Goal: Information Seeking & Learning: Compare options

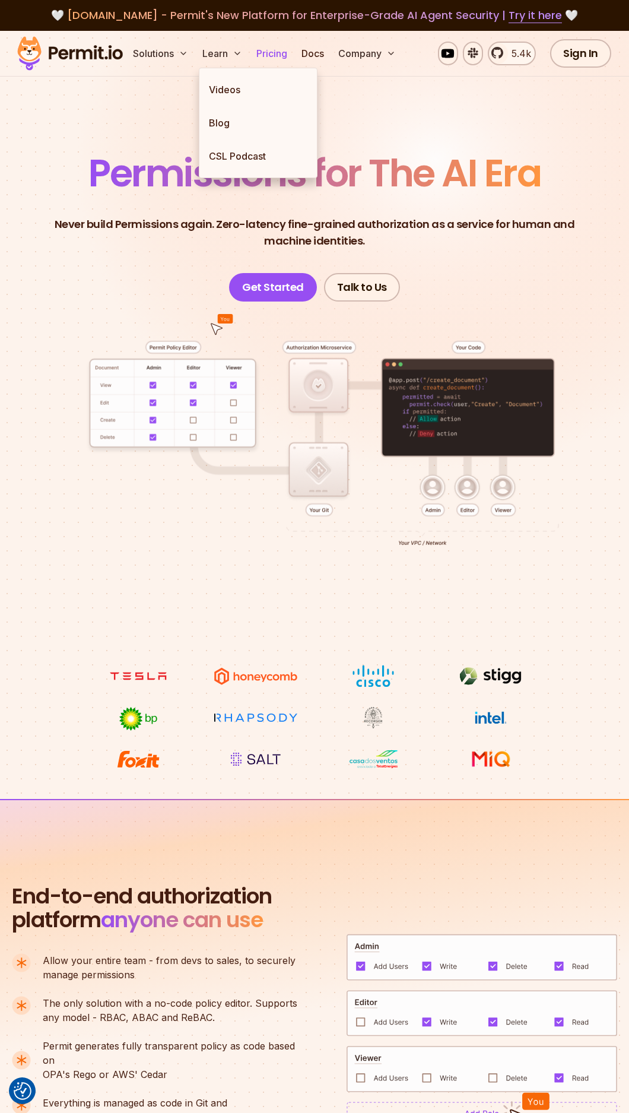
click at [262, 53] on link "Pricing" at bounding box center [272, 54] width 40 height 24
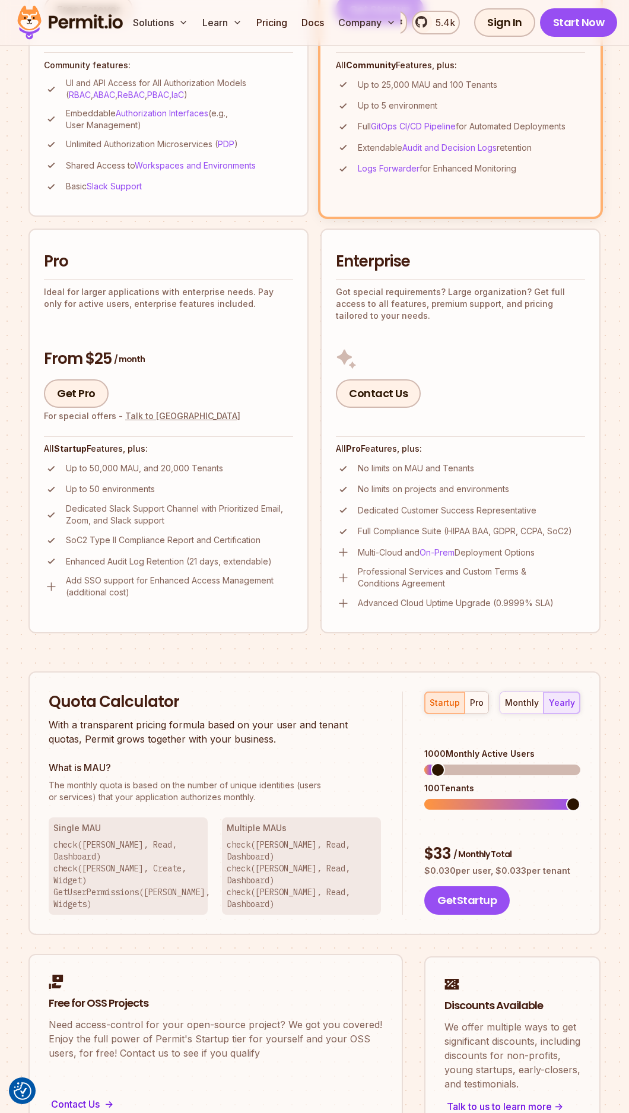
scroll to position [618, 0]
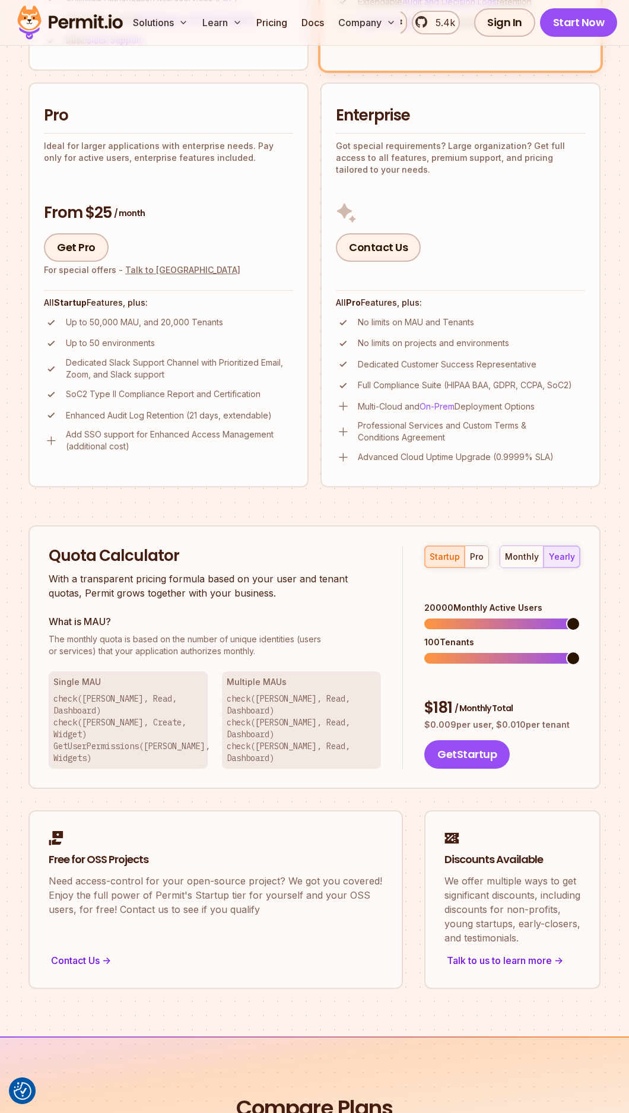
click at [581, 617] on span at bounding box center [573, 624] width 14 height 14
click at [581, 661] on span at bounding box center [573, 658] width 14 height 14
click at [581, 651] on span at bounding box center [573, 658] width 14 height 14
click at [523, 559] on div "monthly" at bounding box center [522, 557] width 34 height 12
click at [568, 558] on div "yearly" at bounding box center [562, 557] width 26 height 12
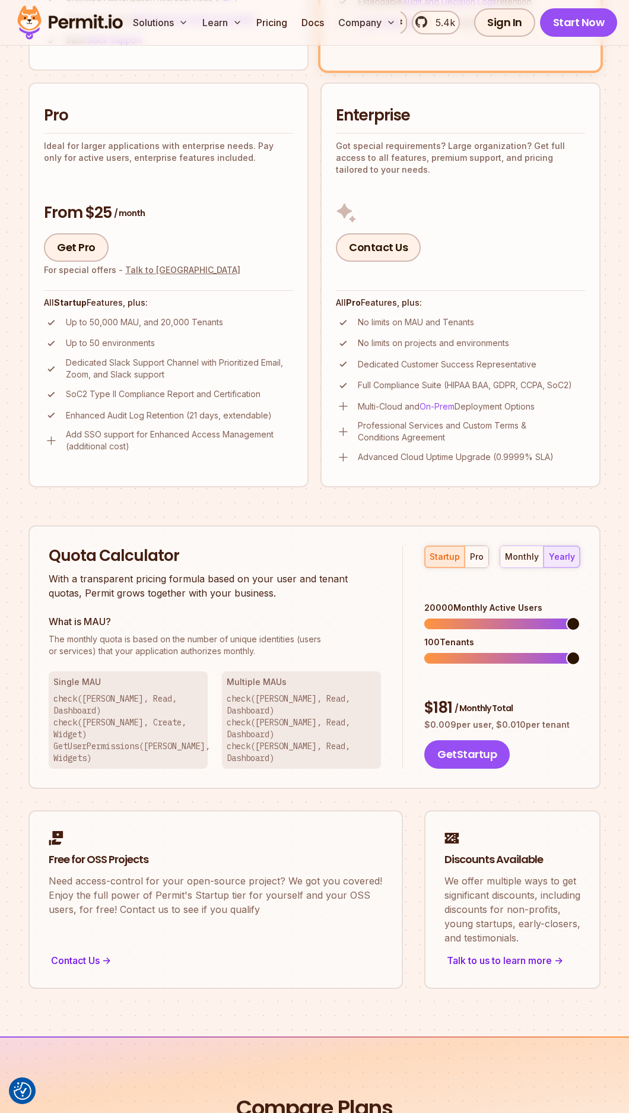
click at [581, 627] on span at bounding box center [573, 624] width 14 height 14
click at [444, 617] on span at bounding box center [449, 624] width 14 height 14
click at [463, 617] on span at bounding box center [467, 624] width 14 height 14
click at [581, 617] on span at bounding box center [573, 624] width 14 height 14
click at [511, 653] on span at bounding box center [468, 658] width 87 height 11
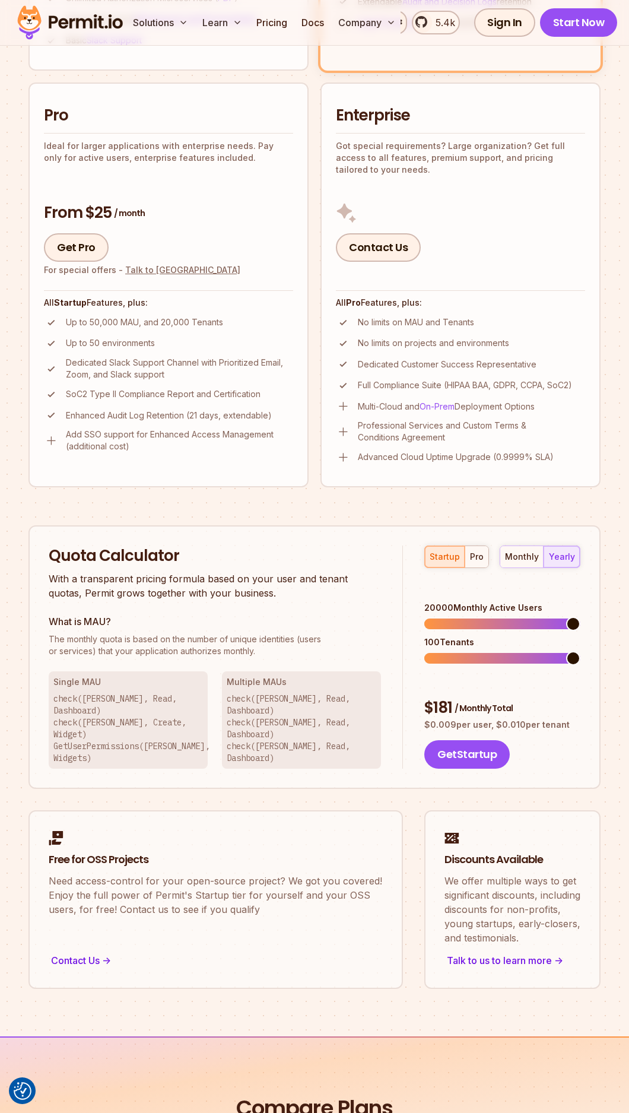
click at [577, 653] on span at bounding box center [503, 658] width 156 height 11
click at [581, 625] on span at bounding box center [503, 624] width 156 height 11
click at [581, 619] on span at bounding box center [503, 624] width 156 height 11
click at [581, 664] on span at bounding box center [503, 658] width 156 height 11
click at [515, 549] on button "monthly" at bounding box center [522, 556] width 43 height 21
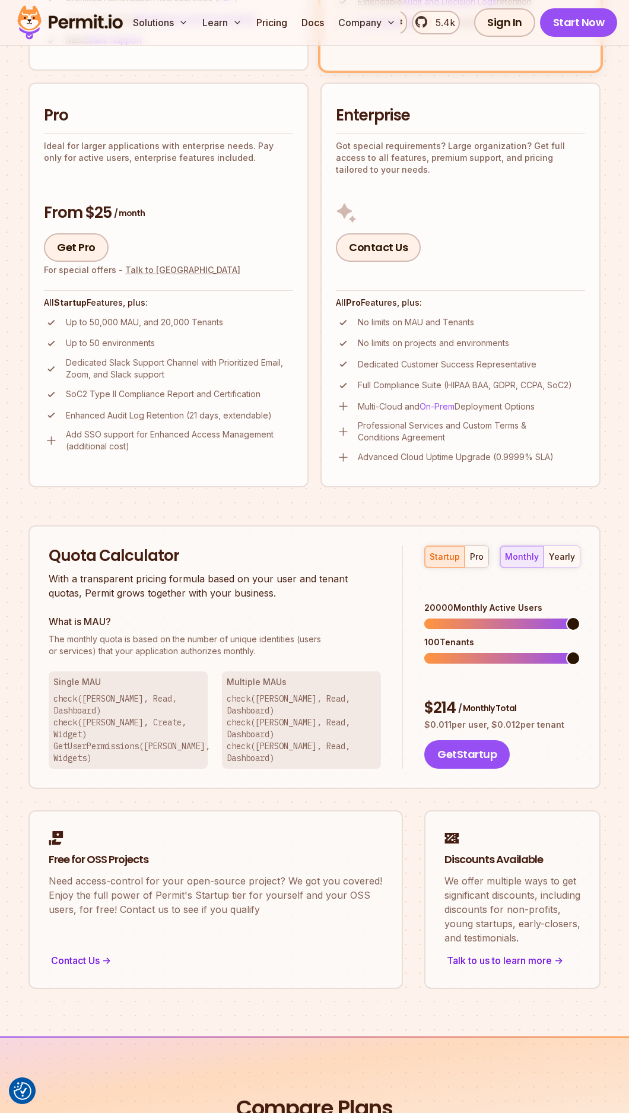
click at [581, 653] on span at bounding box center [503, 658] width 156 height 11
click at [581, 619] on span at bounding box center [503, 624] width 156 height 11
click at [564, 568] on div "startup pro monthly yearly 20000 Monthly Active Users 100 Tenants $ 214 / Month…" at bounding box center [492, 657] width 178 height 223
click at [563, 562] on div "yearly" at bounding box center [562, 557] width 26 height 12
click at [471, 602] on div "20000 Monthly Active Users" at bounding box center [503, 608] width 156 height 12
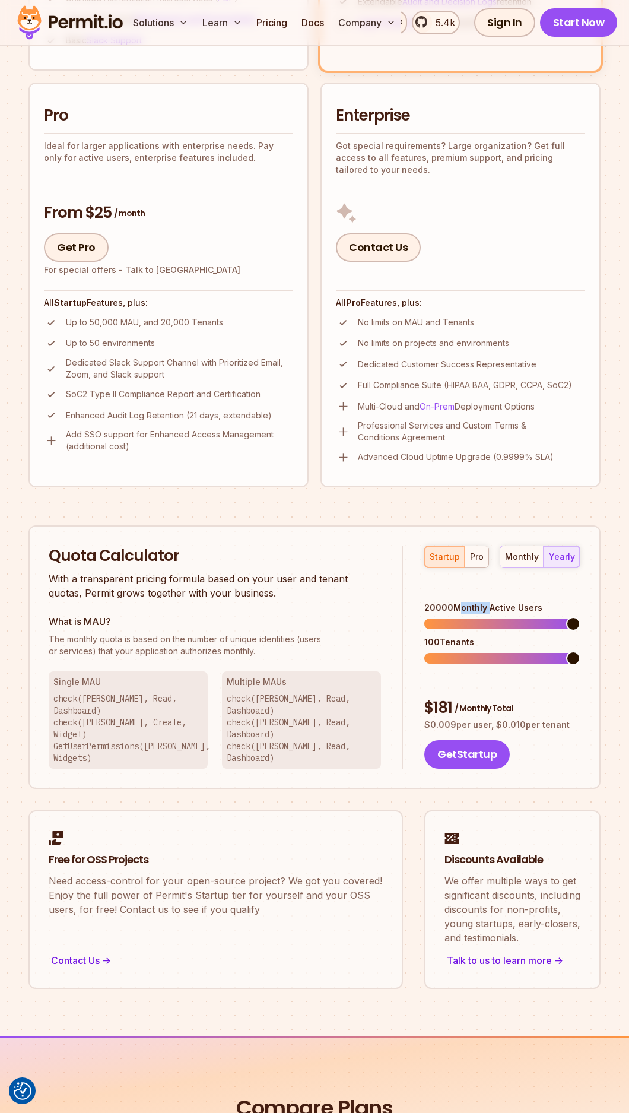
click at [471, 602] on div "20000 Monthly Active Users" at bounding box center [503, 608] width 156 height 12
click at [197, 606] on div "Quota Calculator With a transparent pricing formula based on your user and tena…" at bounding box center [226, 657] width 354 height 223
click at [425, 653] on span at bounding box center [425, 658] width 0 height 11
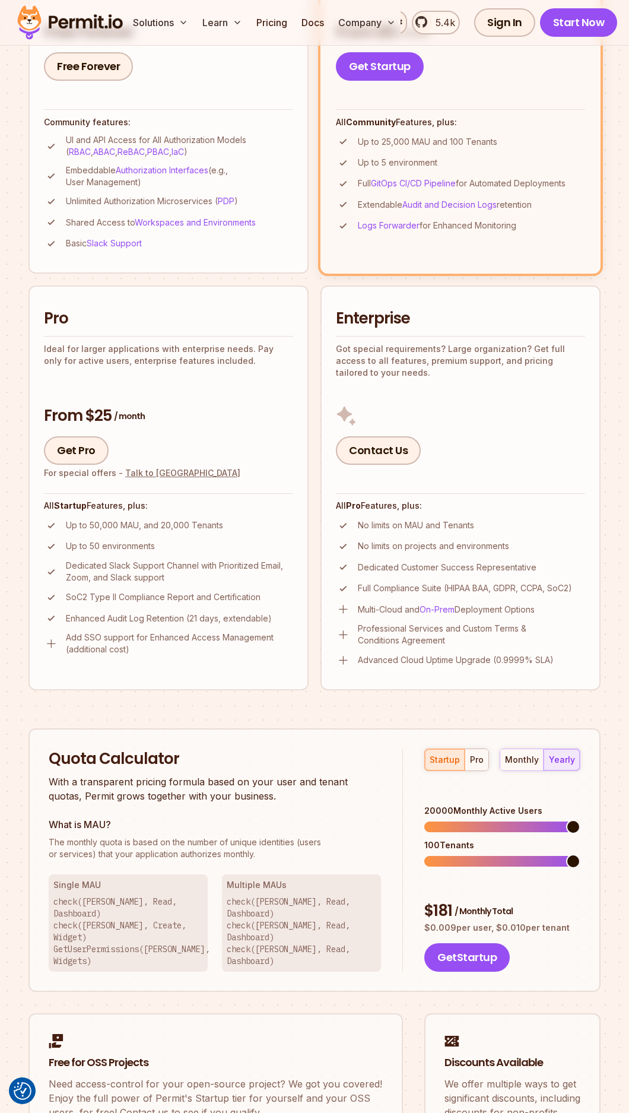
scroll to position [430, 0]
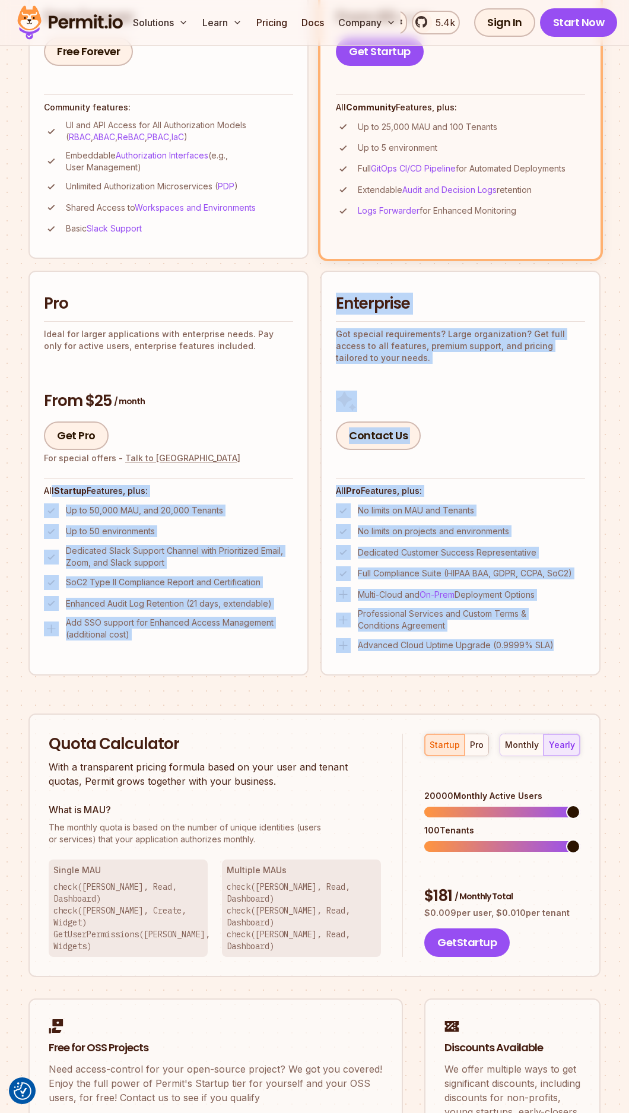
drag, startPoint x: 578, startPoint y: 654, endPoint x: 54, endPoint y: 496, distance: 547.7
click at [53, 493] on ul "Community Perfect for individuals, PoCs, or small teams - all essential feature…" at bounding box center [314, 281] width 572 height 788
click at [148, 590] on ul "Up to 50,000 MAU, and 20,000 Tenants Up to 50 environments Dedicated Slack Supp…" at bounding box center [168, 572] width 249 height 138
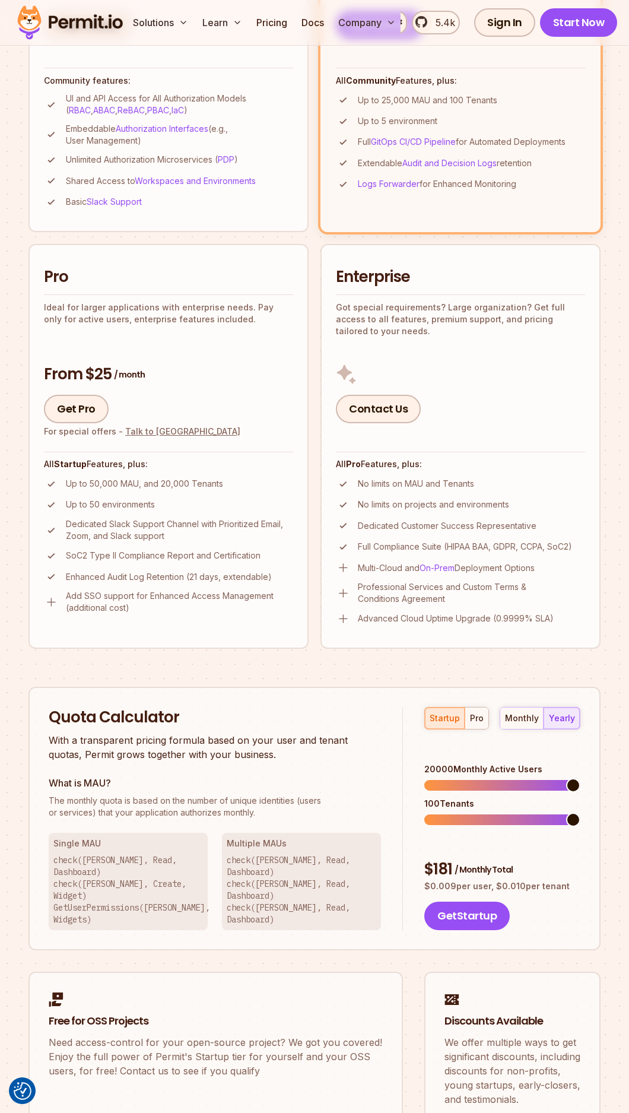
scroll to position [445, 0]
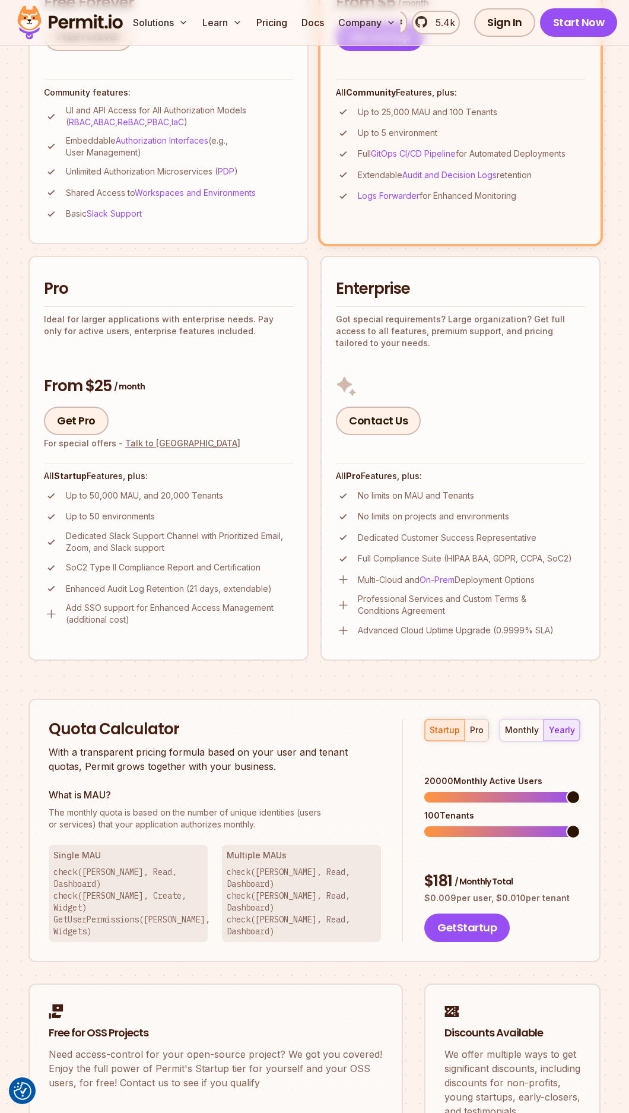
click at [480, 730] on div "pro" at bounding box center [477, 730] width 14 height 12
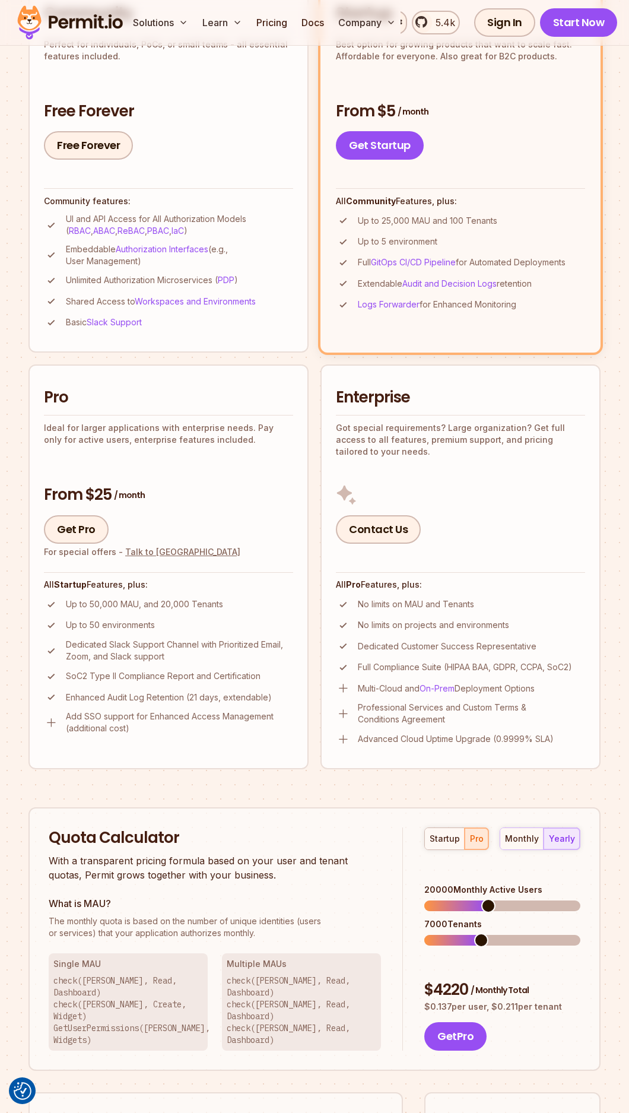
scroll to position [371, 0]
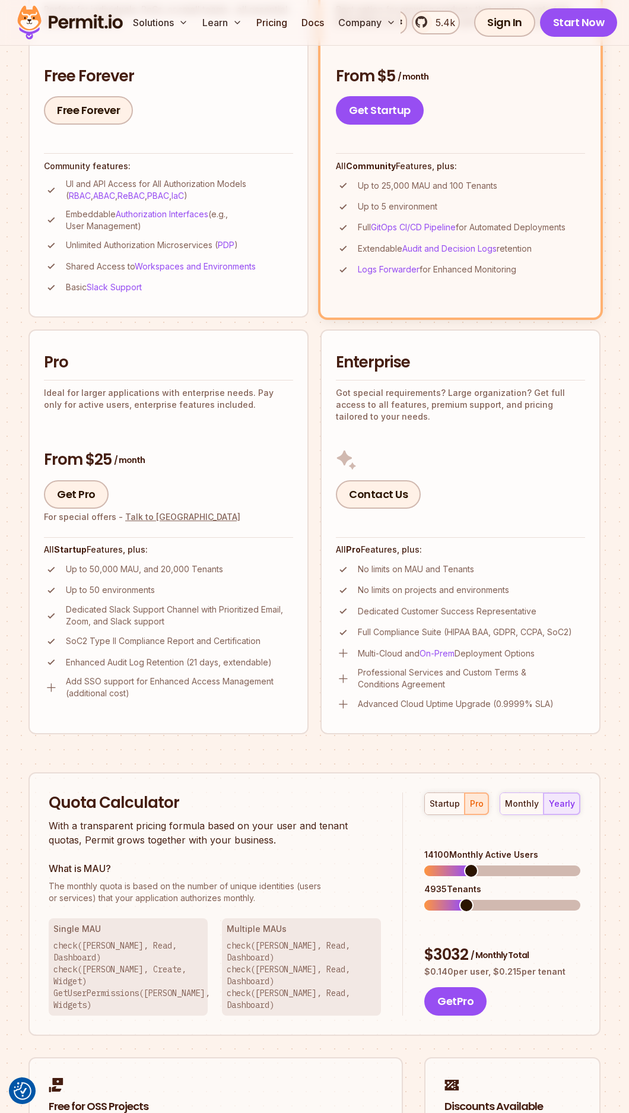
click at [468, 864] on span at bounding box center [471, 871] width 14 height 14
click at [438, 828] on div "startup pro monthly yearly 14000 Monthly Active Users 4900 Tenants $ 3010 / Mon…" at bounding box center [492, 904] width 178 height 223
click at [425, 898] on span at bounding box center [432, 905] width 14 height 14
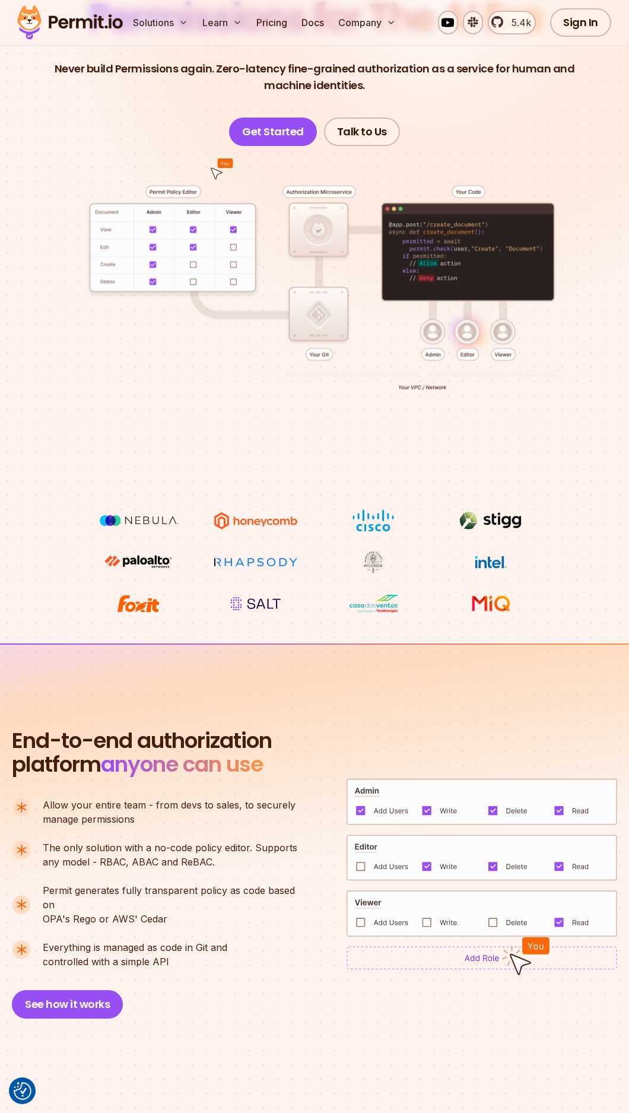
scroll to position [149, 0]
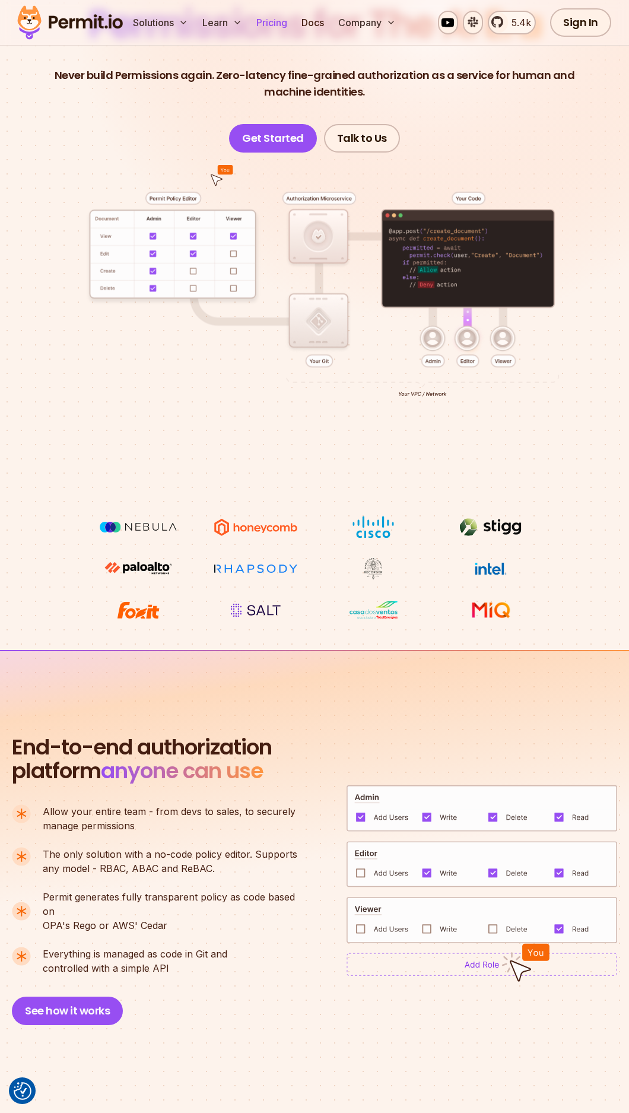
click at [274, 23] on link "Pricing" at bounding box center [272, 23] width 40 height 24
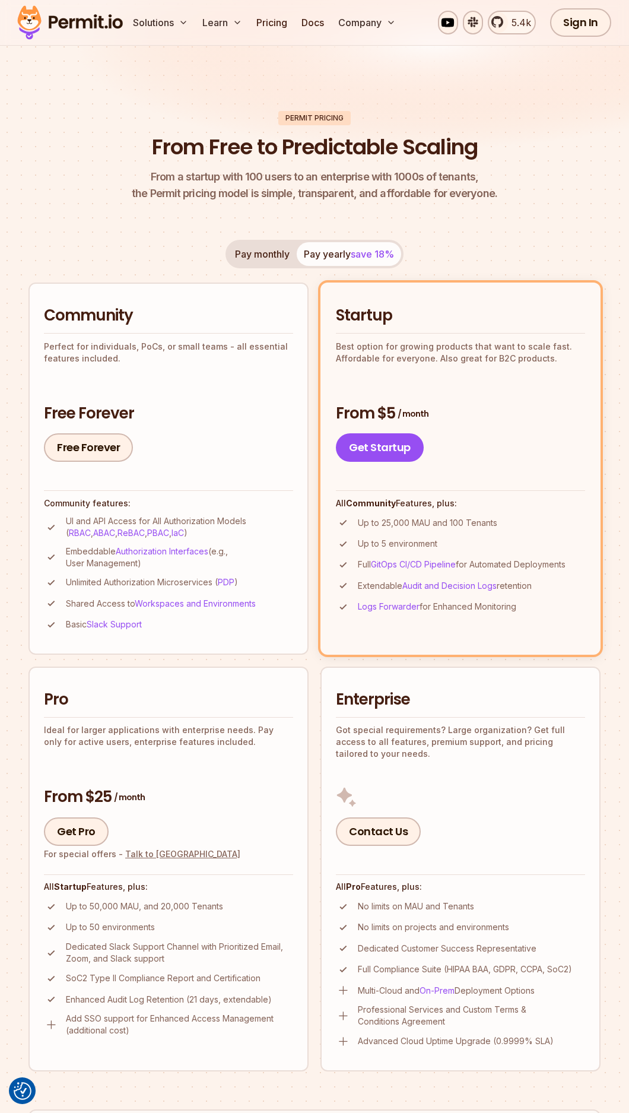
click at [249, 710] on h2 "Pro" at bounding box center [168, 699] width 249 height 21
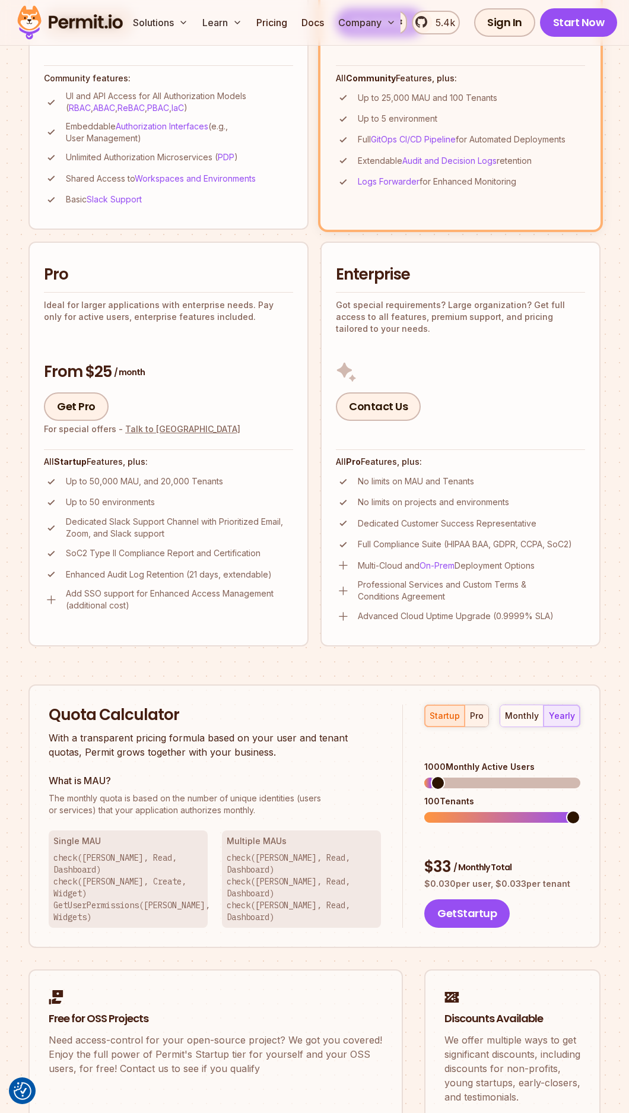
click at [480, 717] on div "pro" at bounding box center [477, 716] width 14 height 12
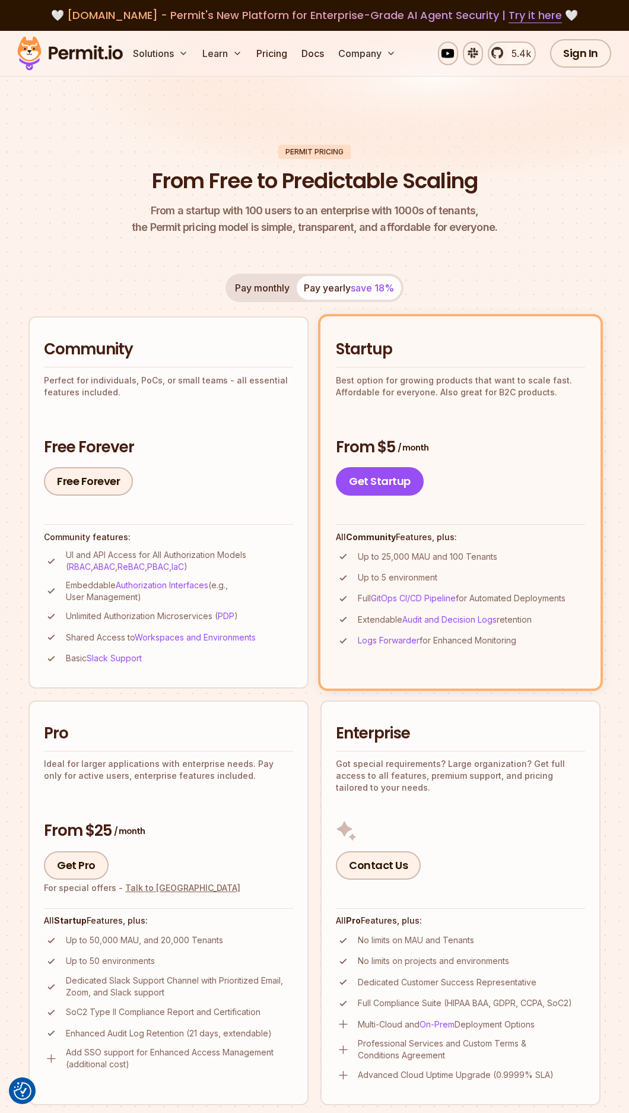
scroll to position [745, 0]
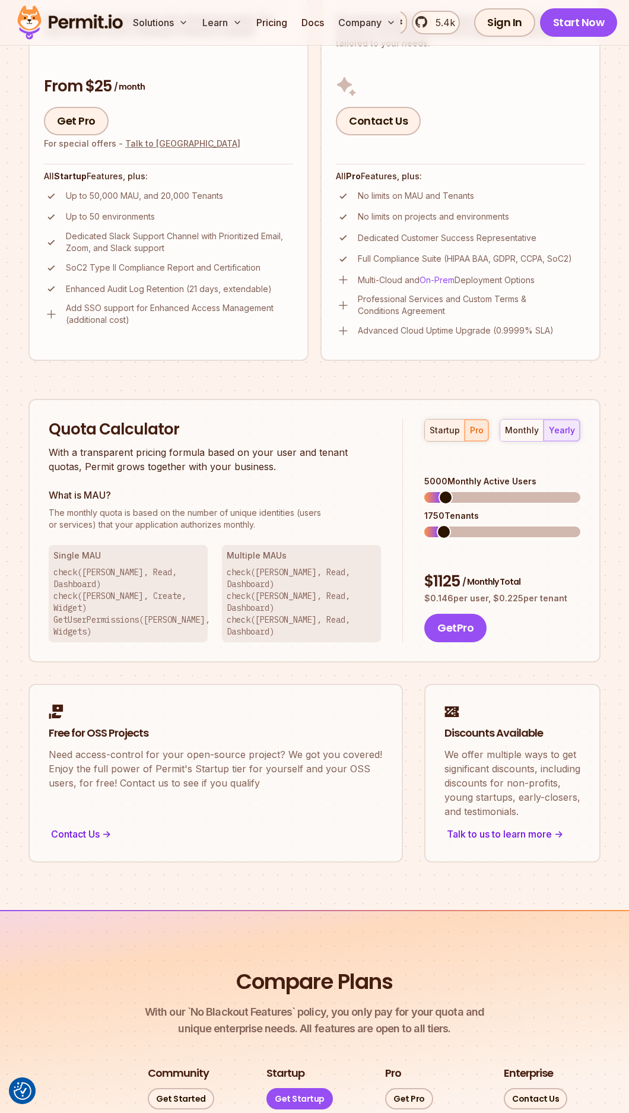
click at [449, 435] on div "startup" at bounding box center [445, 431] width 30 height 12
click at [477, 435] on div "pro" at bounding box center [477, 431] width 14 height 12
click at [446, 490] on span at bounding box center [451, 497] width 14 height 14
click at [455, 491] on span at bounding box center [448, 497] width 14 height 14
click at [505, 525] on span at bounding box center [502, 532] width 14 height 14
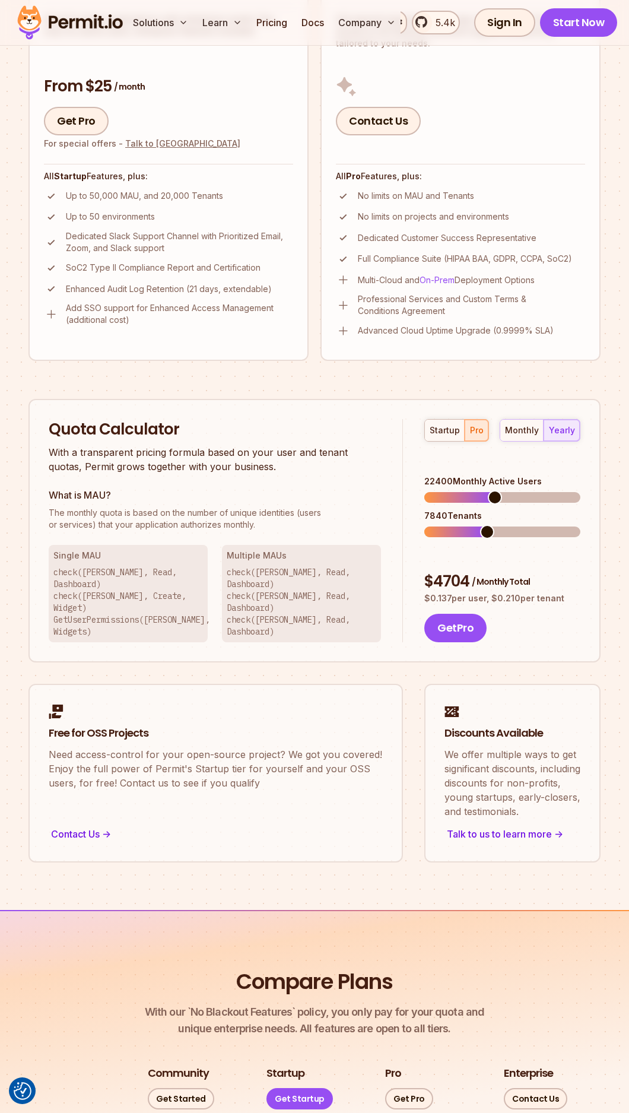
click at [494, 494] on span at bounding box center [495, 497] width 14 height 14
click at [474, 490] on span at bounding box center [479, 497] width 14 height 14
click at [479, 525] on span at bounding box center [471, 532] width 14 height 14
click at [501, 491] on span at bounding box center [501, 497] width 14 height 14
click at [508, 525] on span at bounding box center [507, 532] width 14 height 14
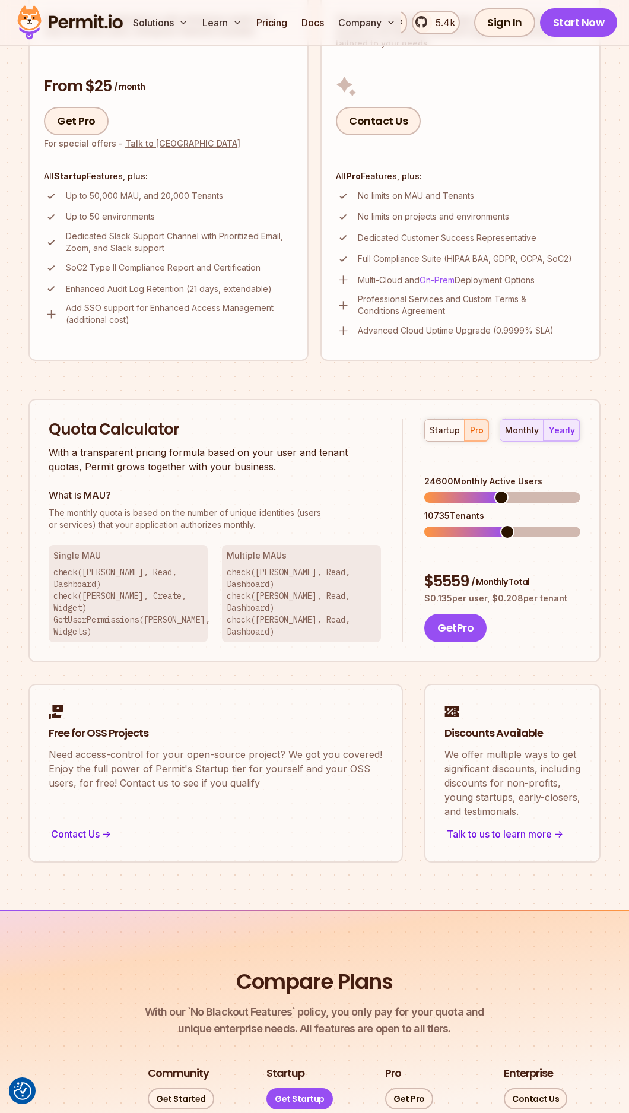
click at [536, 427] on div "monthly" at bounding box center [522, 431] width 34 height 12
click at [231, 645] on div "Quota Calculator With a transparent pricing formula based on your user and tena…" at bounding box center [314, 631] width 572 height 464
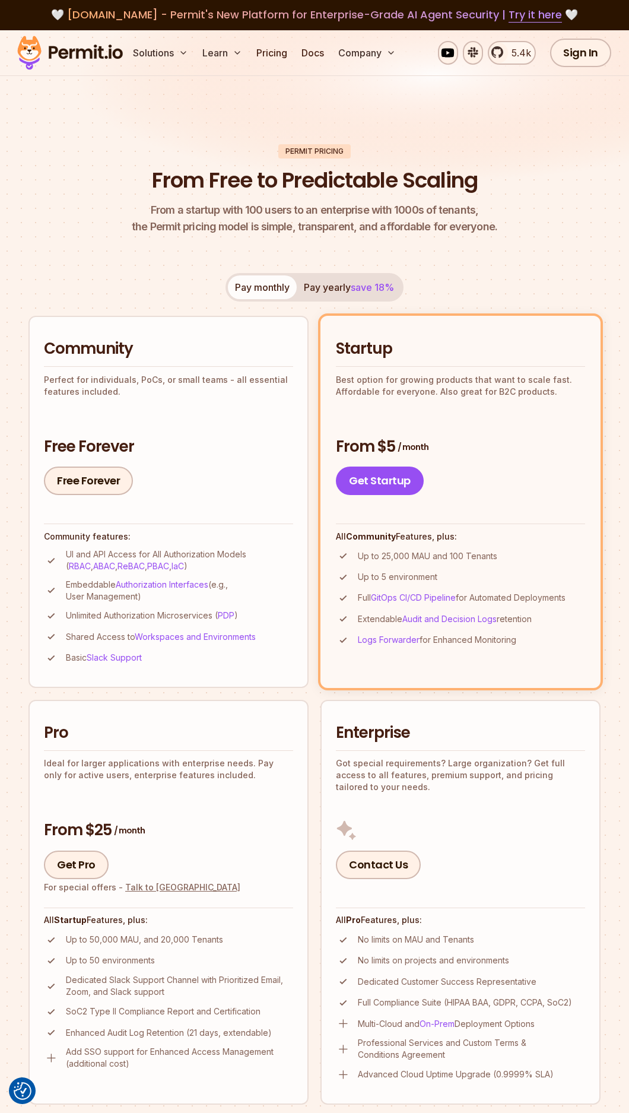
scroll to position [0, 0]
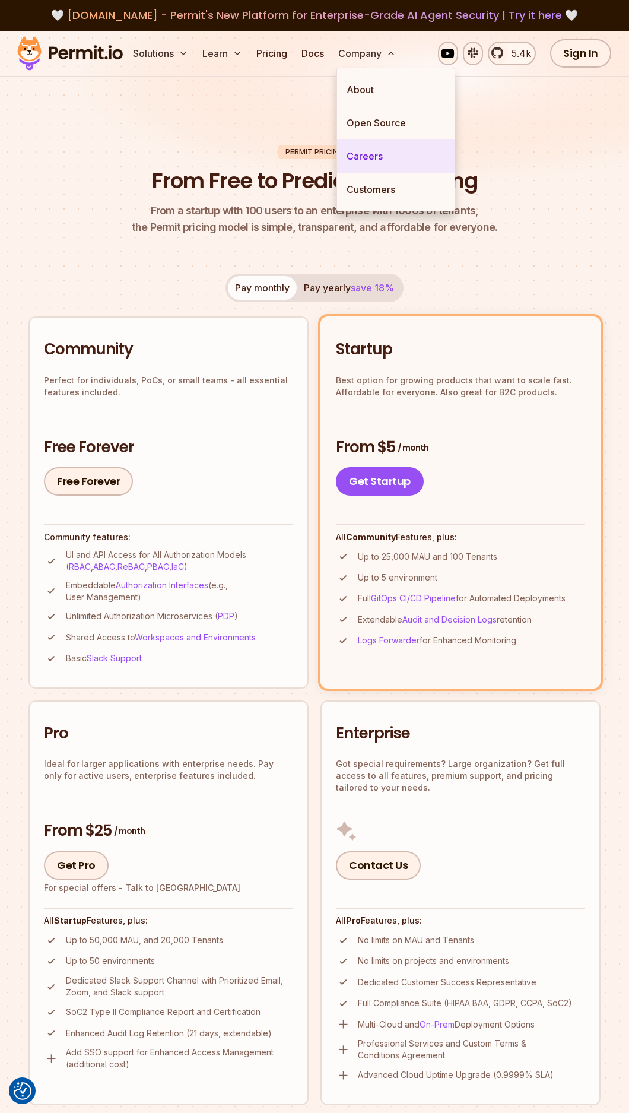
click at [365, 151] on link "Careers" at bounding box center [396, 156] width 118 height 33
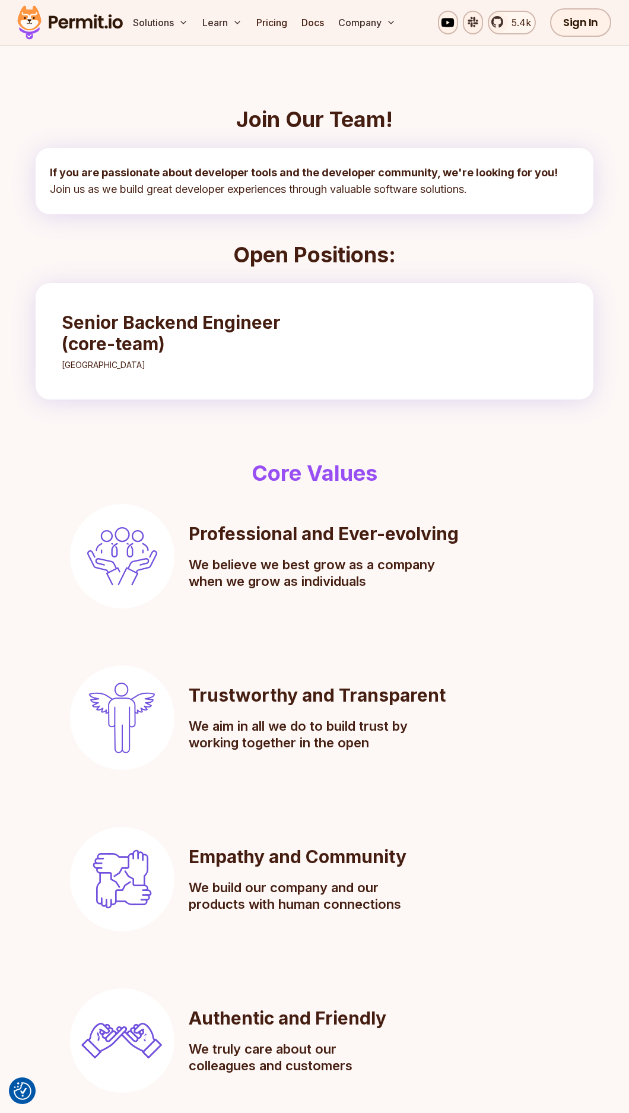
scroll to position [156, 0]
click at [154, 379] on link "Senior Backend Engineer (core-team) Tel-Aviv" at bounding box center [179, 341] width 258 height 83
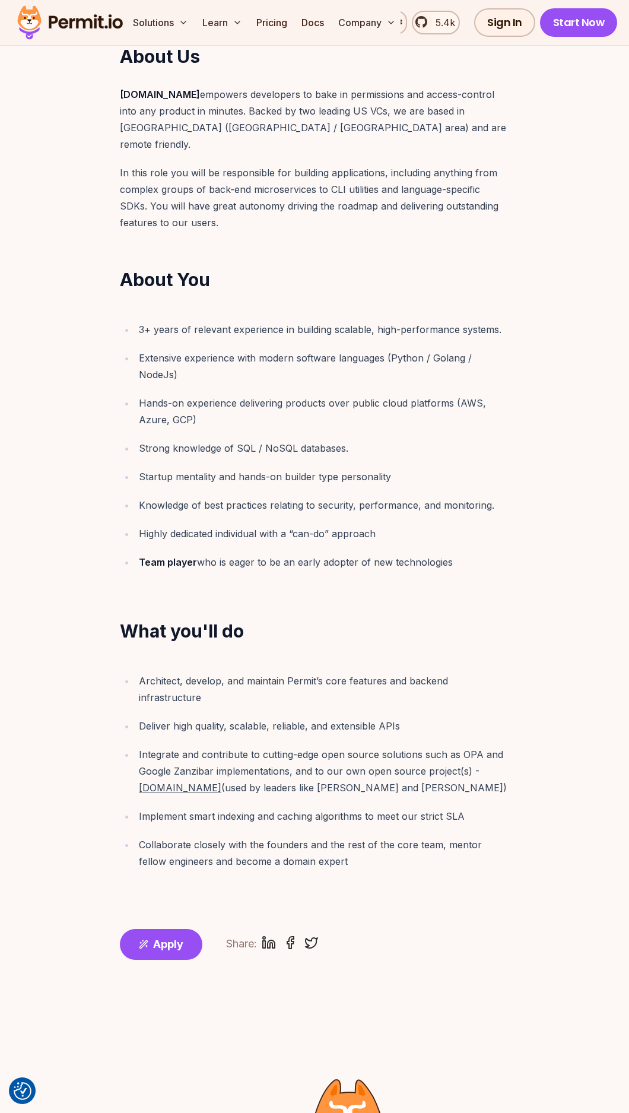
scroll to position [331, 0]
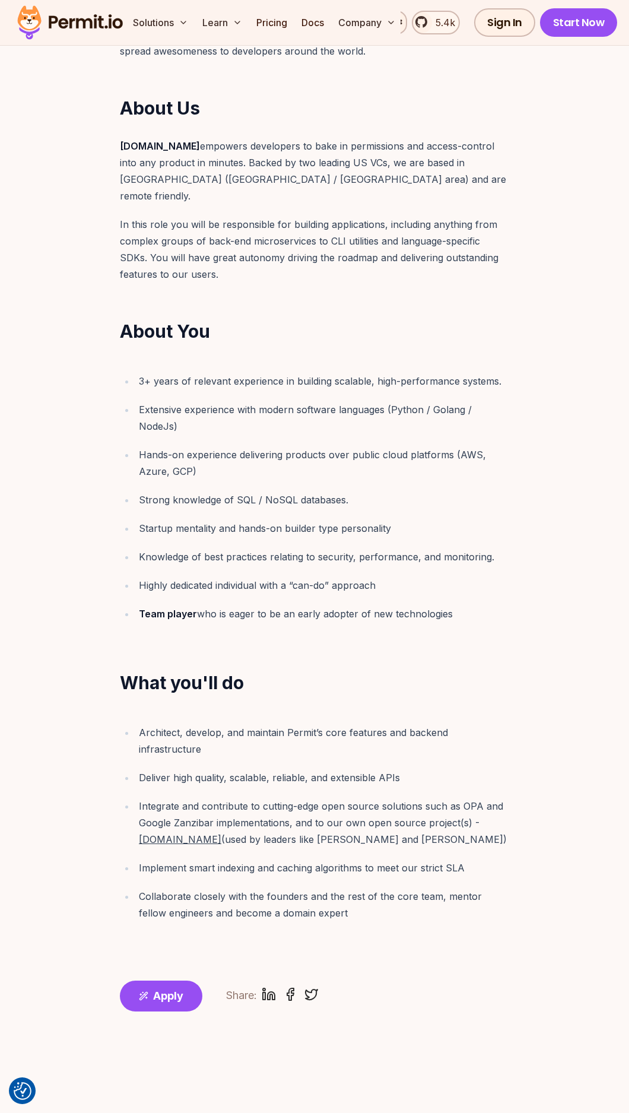
click at [287, 672] on h2 "What you'll do" at bounding box center [315, 682] width 456 height 21
click at [79, 474] on article "Intro We are looking for strong and independent backend engineers to join our c…" at bounding box center [314, 451] width 487 height 964
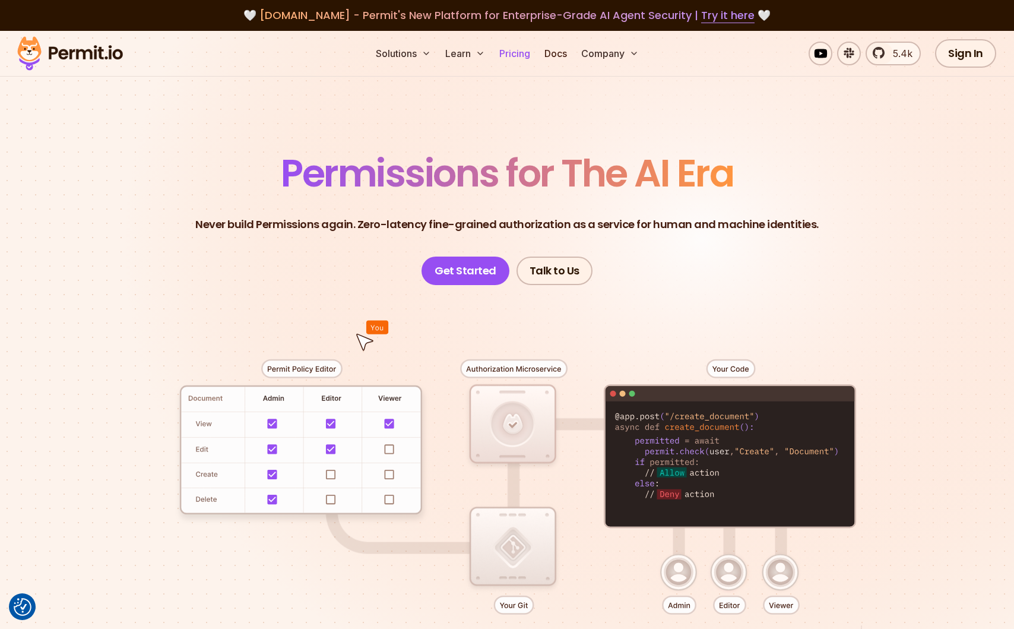
click at [510, 51] on link "Pricing" at bounding box center [515, 54] width 40 height 24
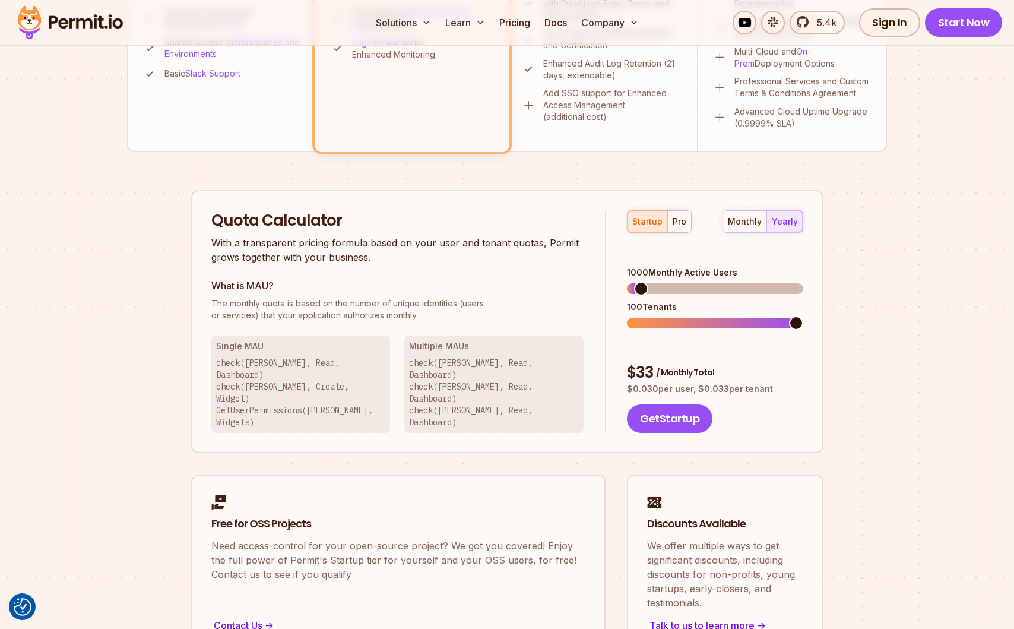
scroll to position [628, 0]
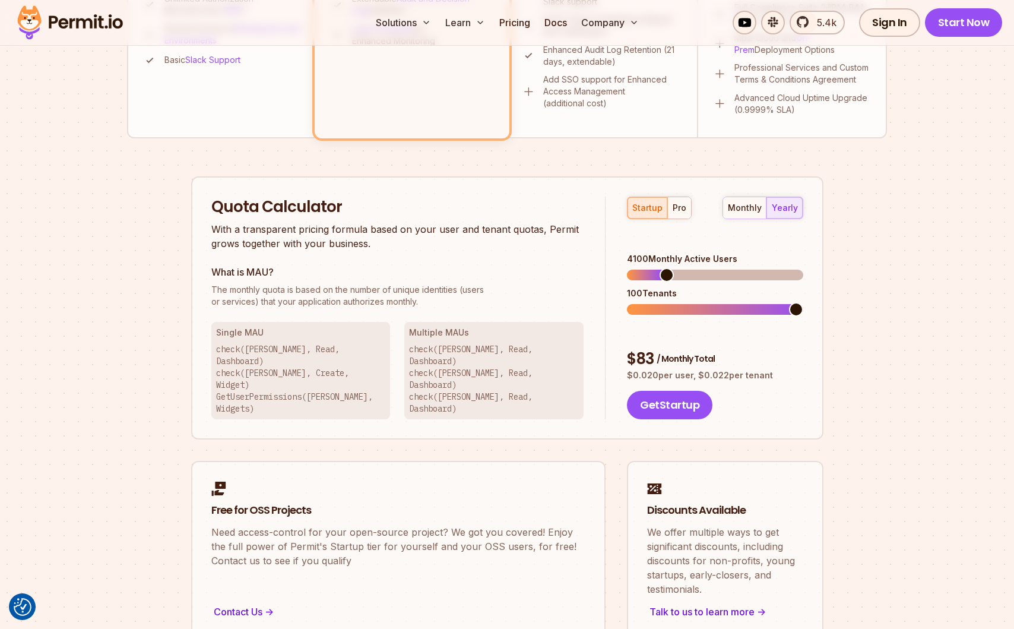
click at [712, 270] on span at bounding box center [715, 275] width 176 height 11
click at [676, 207] on div "pro" at bounding box center [680, 208] width 14 height 12
click at [647, 212] on div "startup" at bounding box center [647, 208] width 30 height 12
click at [687, 270] on span at bounding box center [669, 275] width 85 height 11
click at [650, 268] on span at bounding box center [655, 275] width 14 height 14
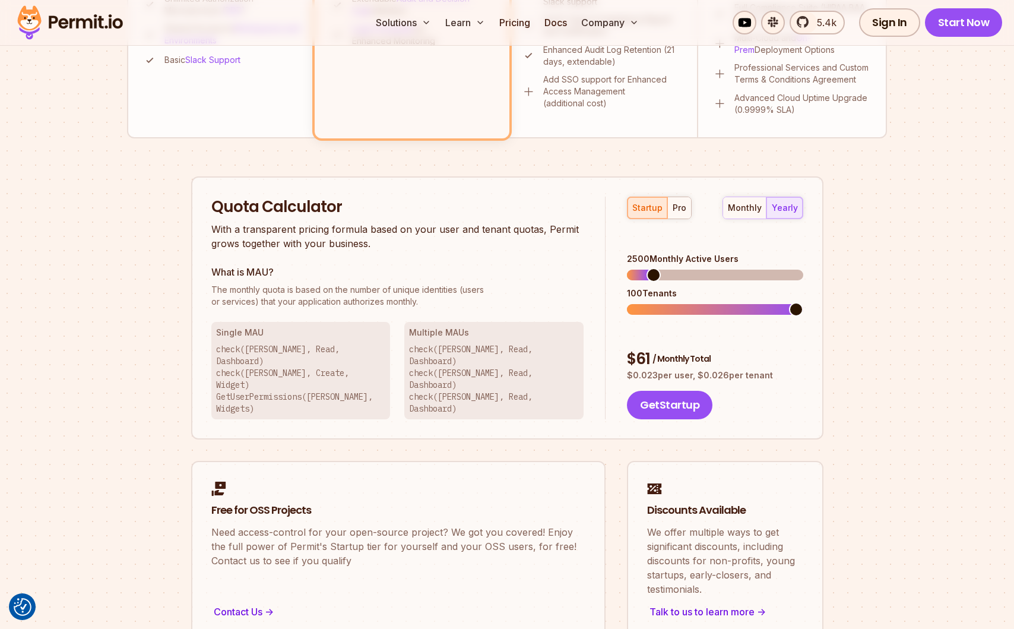
click at [648, 268] on span at bounding box center [654, 275] width 14 height 14
click at [678, 201] on button "pro" at bounding box center [679, 207] width 24 height 21
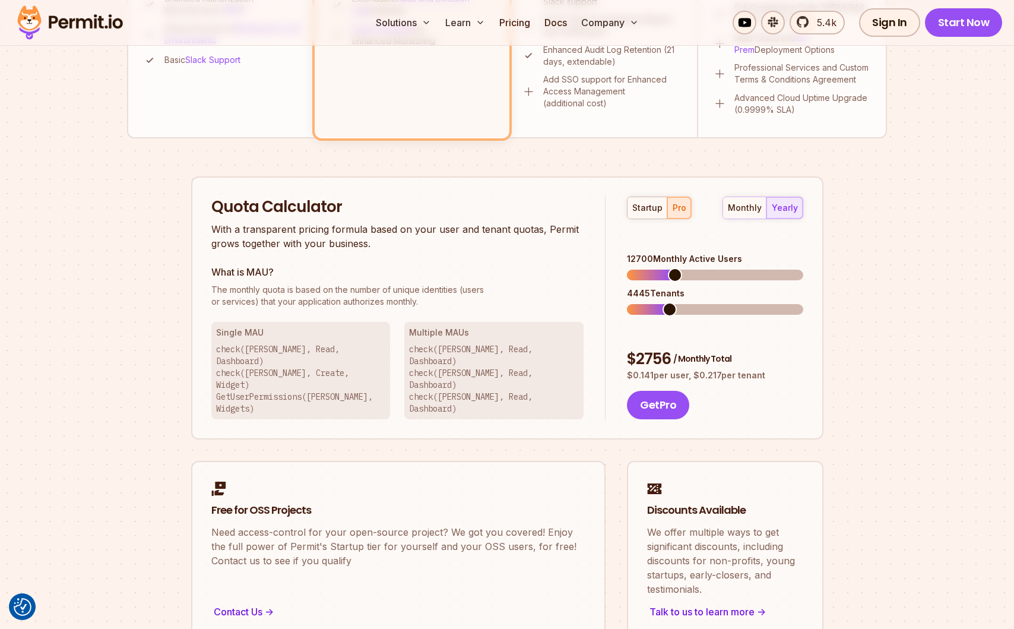
click at [672, 268] on span at bounding box center [675, 275] width 14 height 14
click at [641, 268] on span at bounding box center [646, 275] width 14 height 14
click at [648, 268] on span at bounding box center [654, 275] width 14 height 14
click at [652, 302] on span at bounding box center [652, 309] width 14 height 14
click at [653, 268] on span at bounding box center [658, 275] width 14 height 14
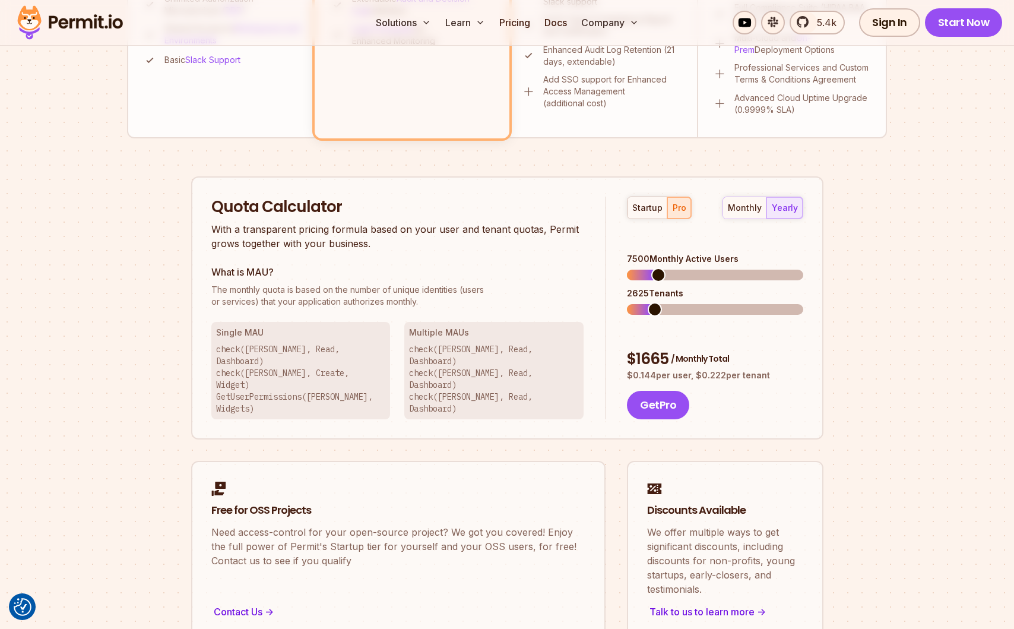
click at [208, 201] on div "Quota Calculator With a transparent pricing formula based on your user and tena…" at bounding box center [507, 308] width 632 height 264
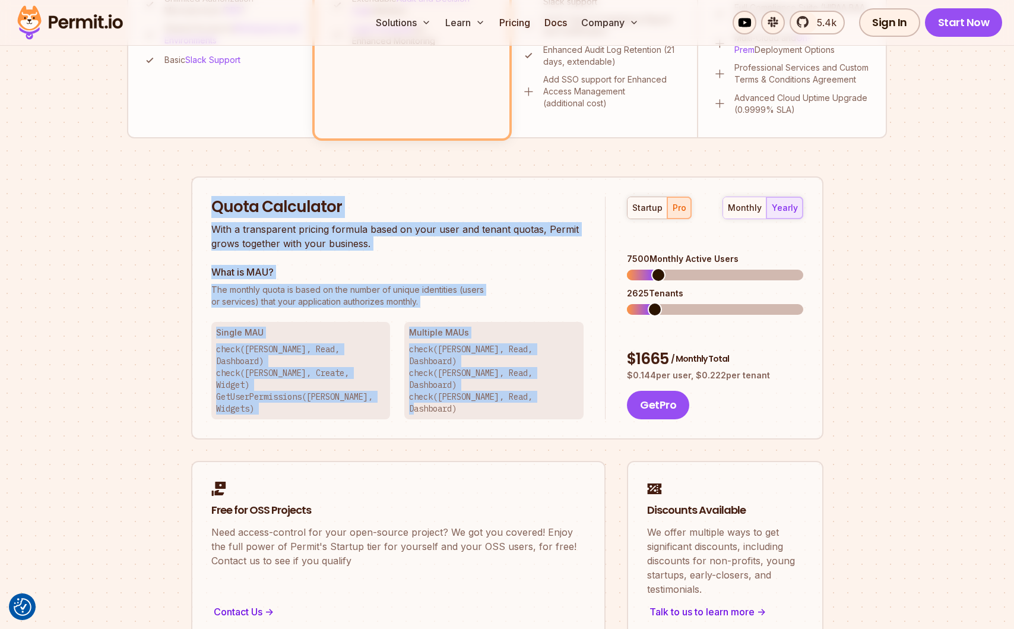
drag, startPoint x: 213, startPoint y: 209, endPoint x: 552, endPoint y: 378, distance: 378.4
click at [552, 378] on div "Quota Calculator With a transparent pricing formula based on your user and tena…" at bounding box center [408, 308] width 395 height 223
click at [552, 378] on p "check([PERSON_NAME], Read, Dashboard) check([PERSON_NAME], Read, Dashboard) che…" at bounding box center [494, 378] width 170 height 71
drag, startPoint x: 558, startPoint y: 377, endPoint x: 150, endPoint y: 189, distance: 448.7
click at [150, 189] on div "Permit Pricing From Free to Predictable Scaling From a startup with 100 users t…" at bounding box center [507, 78] width 760 height 1123
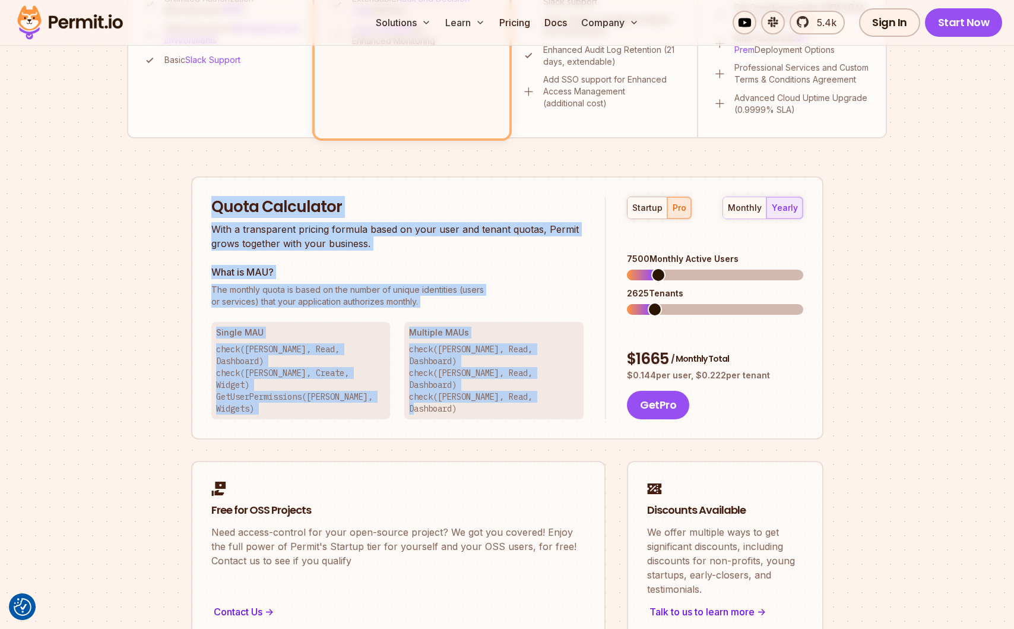
click at [150, 189] on div "Permit Pricing From Free to Predictable Scaling From a startup with 100 users t…" at bounding box center [507, 78] width 760 height 1123
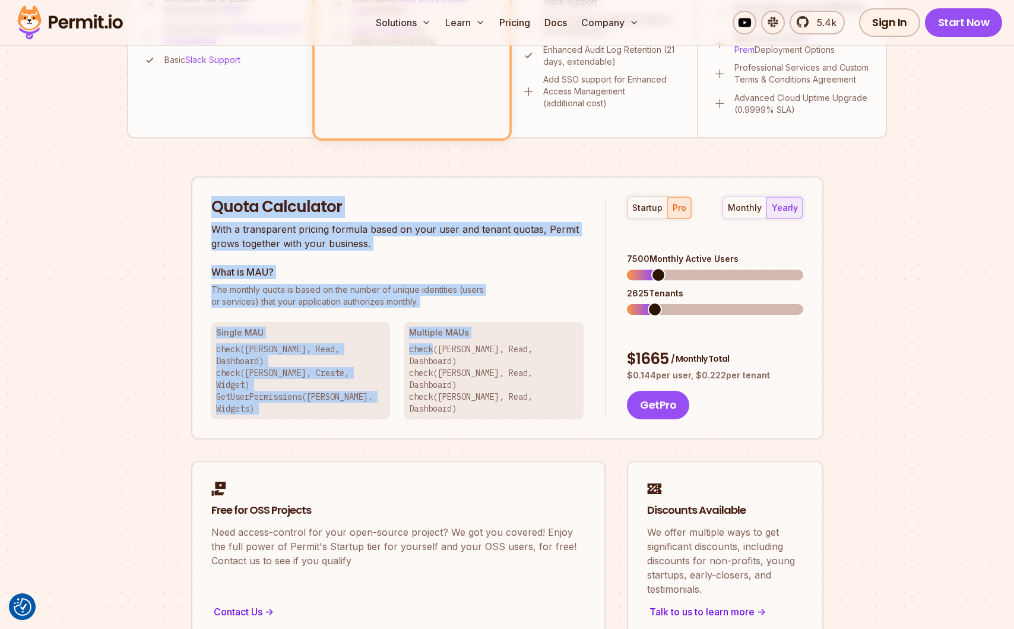
drag, startPoint x: 208, startPoint y: 204, endPoint x: 436, endPoint y: 350, distance: 270.4
click at [436, 350] on div "Quota Calculator With a transparent pricing formula based on your user and tena…" at bounding box center [507, 308] width 632 height 264
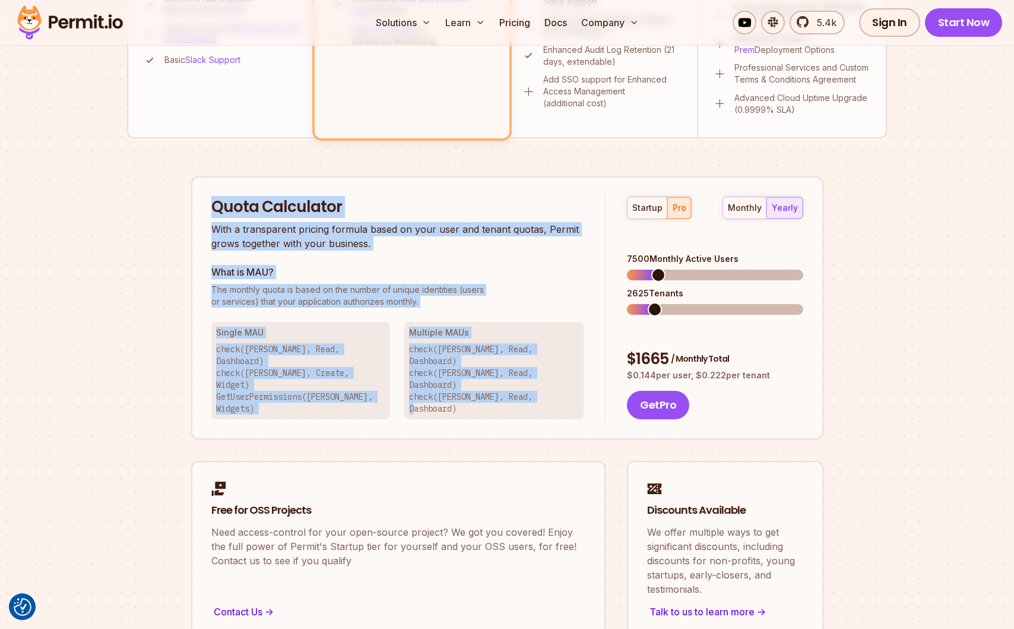
drag, startPoint x: 555, startPoint y: 374, endPoint x: 210, endPoint y: 205, distance: 384.0
click at [210, 205] on div "Quota Calculator With a transparent pricing formula based on your user and tena…" at bounding box center [507, 308] width 632 height 264
drag, startPoint x: 210, startPoint y: 199, endPoint x: 571, endPoint y: 382, distance: 404.9
click at [571, 382] on div "Quota Calculator With a transparent pricing formula based on your user and tena…" at bounding box center [507, 308] width 632 height 264
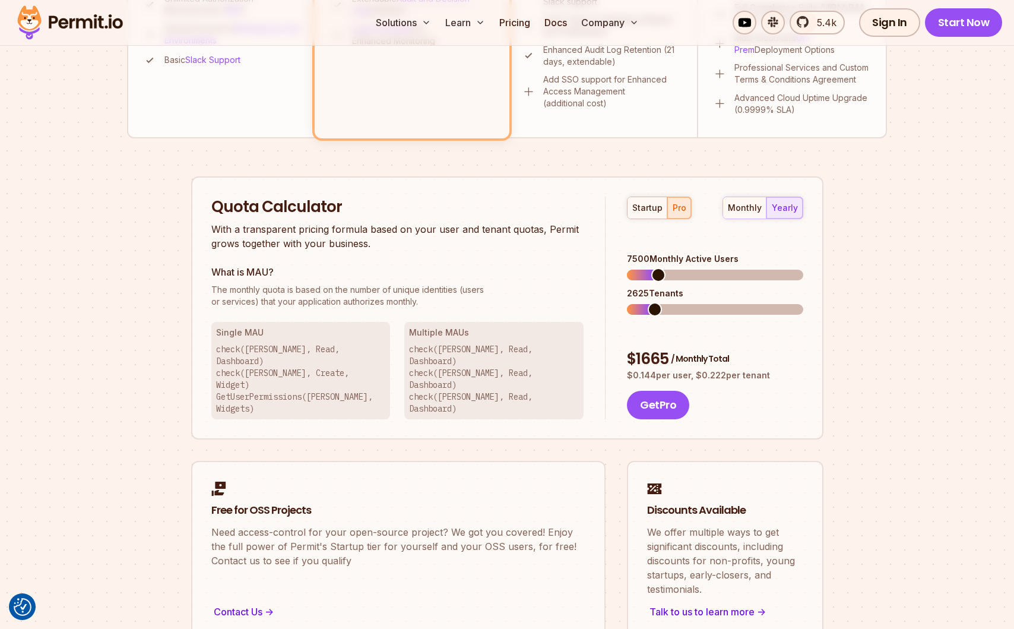
click at [561, 375] on p "check([PERSON_NAME], Read, Dashboard) check([PERSON_NAME], Read, Dashboard) che…" at bounding box center [494, 378] width 170 height 71
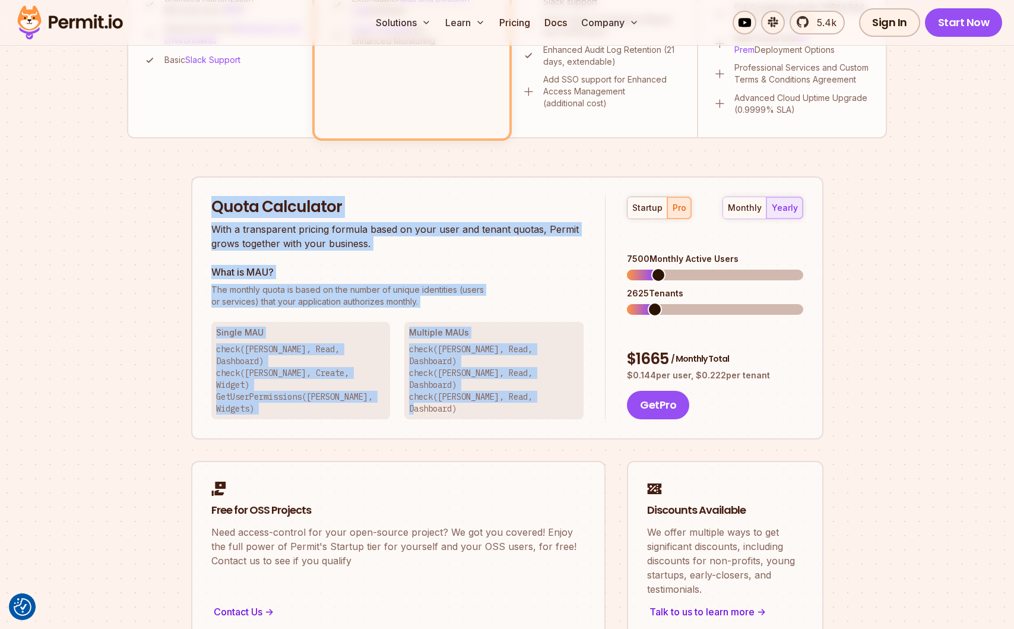
drag, startPoint x: 560, startPoint y: 380, endPoint x: 215, endPoint y: 202, distance: 388.5
click at [215, 202] on div "Quota Calculator With a transparent pricing formula based on your user and tena…" at bounding box center [408, 308] width 395 height 223
click at [215, 202] on h2 "Quota Calculator" at bounding box center [397, 207] width 373 height 21
drag, startPoint x: 210, startPoint y: 201, endPoint x: 575, endPoint y: 385, distance: 408.6
click at [575, 385] on div "Quota Calculator With a transparent pricing formula based on your user and tena…" at bounding box center [507, 308] width 632 height 264
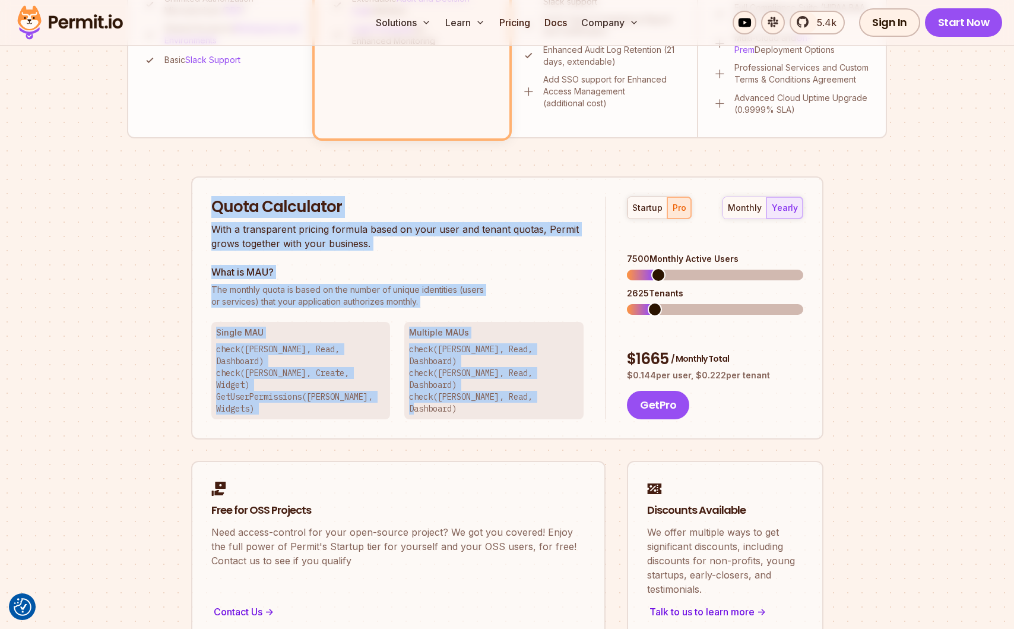
click at [565, 383] on div "Multiple [PERSON_NAME] check([PERSON_NAME], Read, Dashboard) check([PERSON_NAME…" at bounding box center [493, 370] width 179 height 97
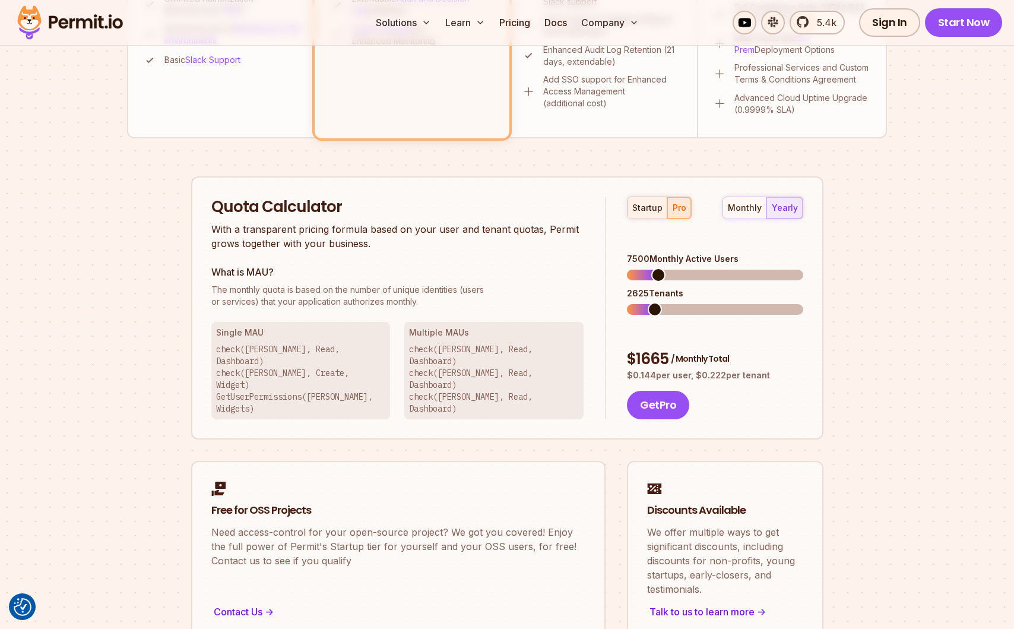
click at [647, 200] on button "startup" at bounding box center [648, 207] width 40 height 21
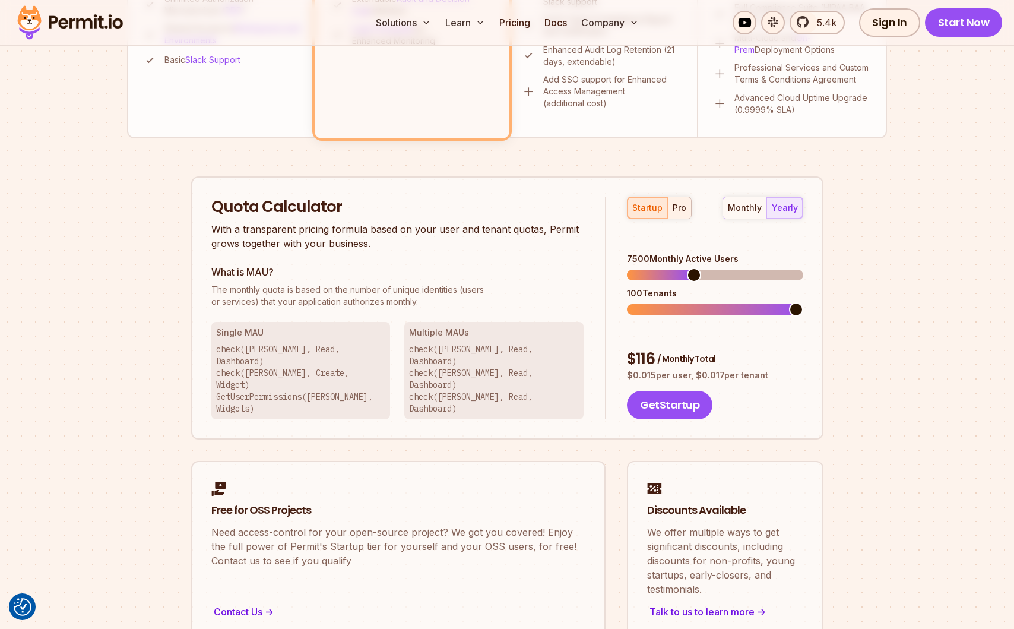
click at [677, 211] on div "pro" at bounding box center [680, 208] width 14 height 12
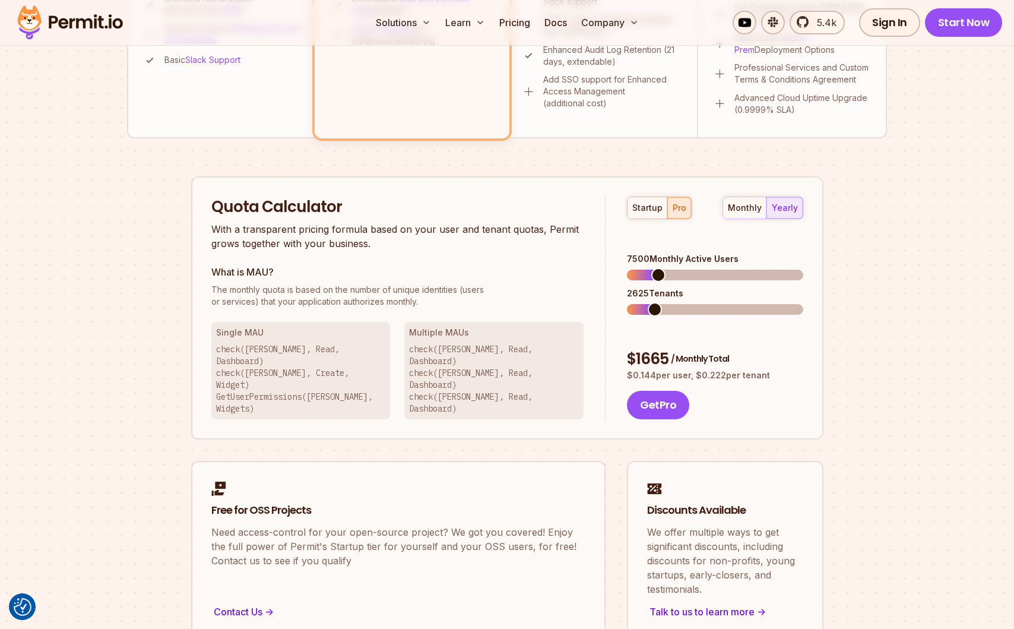
click at [503, 156] on div "Permit Pricing From Free to Predictable Scaling From a startup with 100 users t…" at bounding box center [507, 78] width 760 height 1123
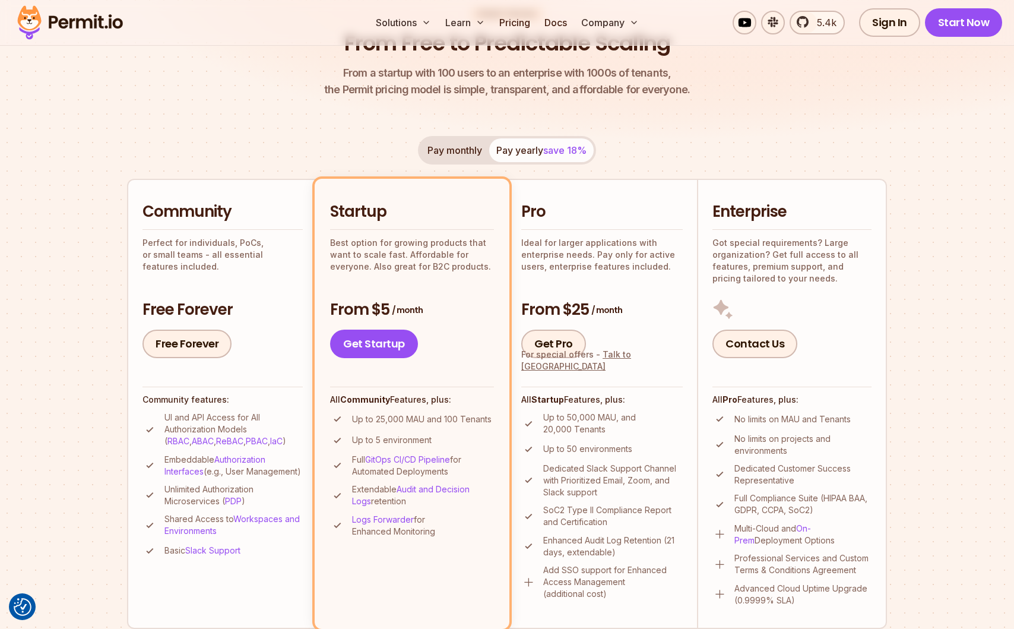
scroll to position [137, 0]
click at [455, 148] on button "Pay monthly" at bounding box center [454, 151] width 69 height 24
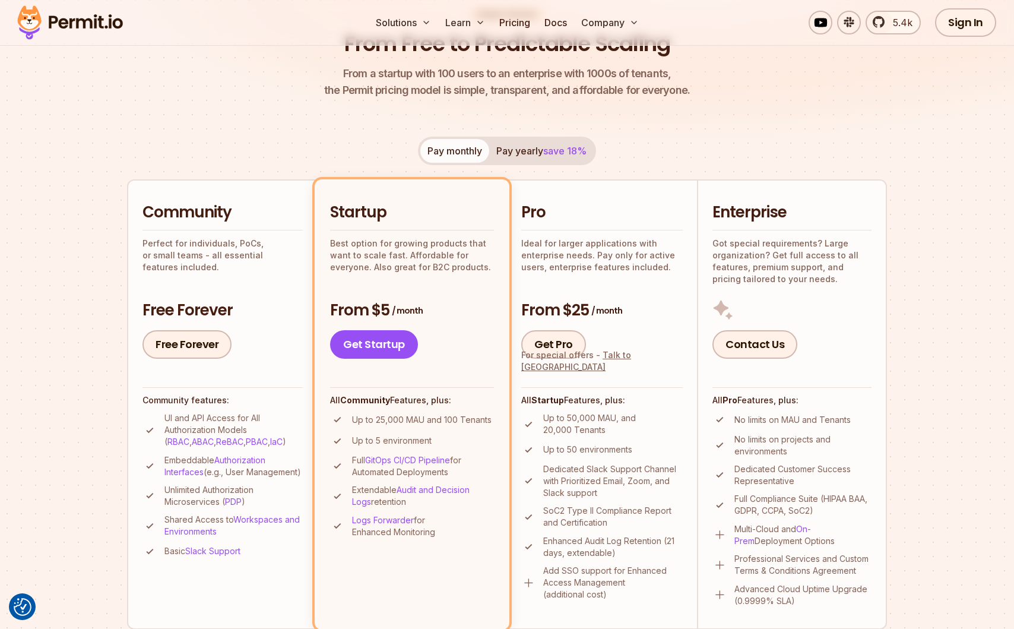
click at [519, 150] on button "Pay yearly save 18%" at bounding box center [541, 151] width 104 height 24
click at [476, 151] on button "Pay monthly" at bounding box center [454, 151] width 69 height 24
click at [522, 151] on button "Pay yearly save 18%" at bounding box center [541, 151] width 104 height 24
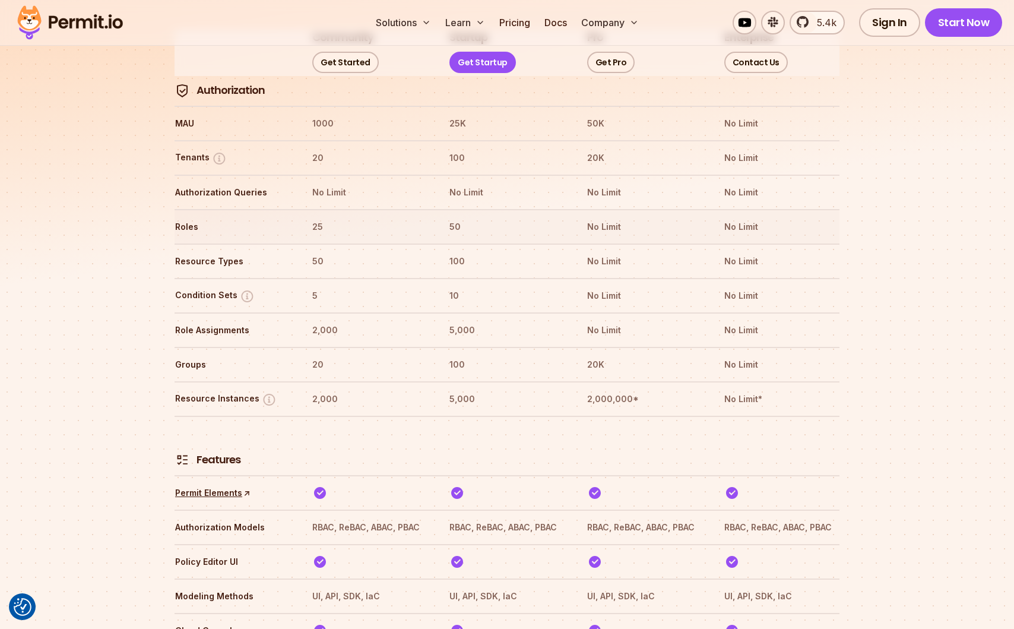
scroll to position [1366, 0]
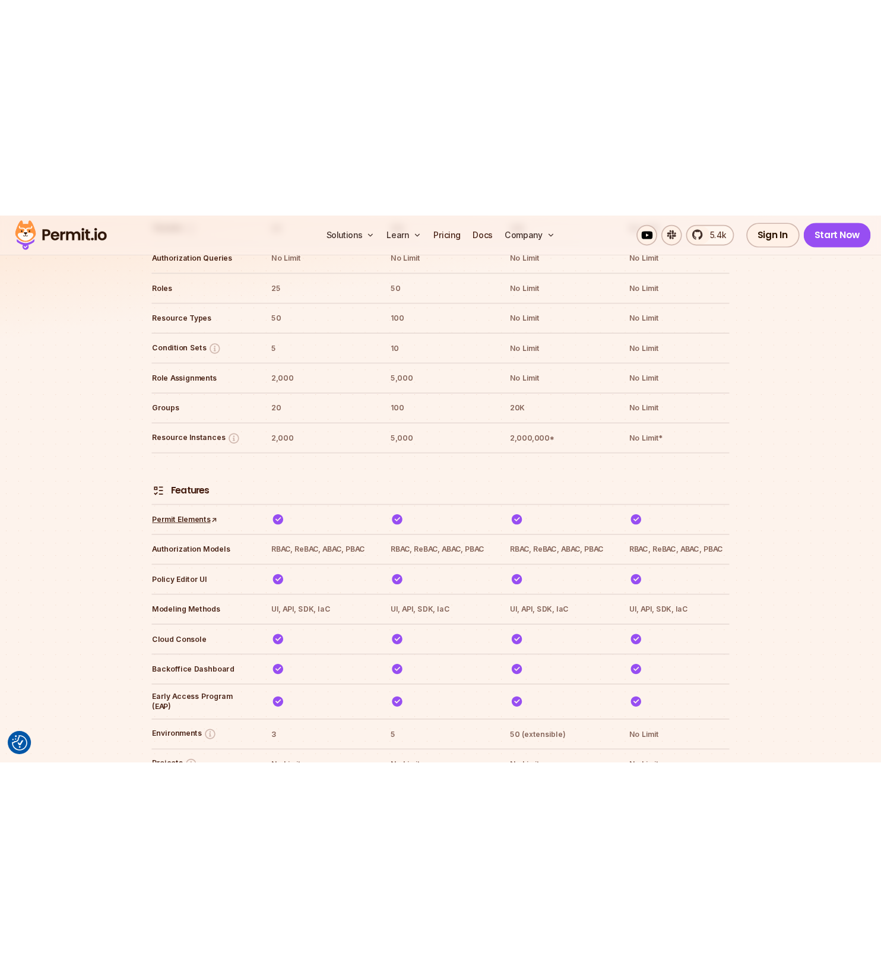
scroll to position [1646, 0]
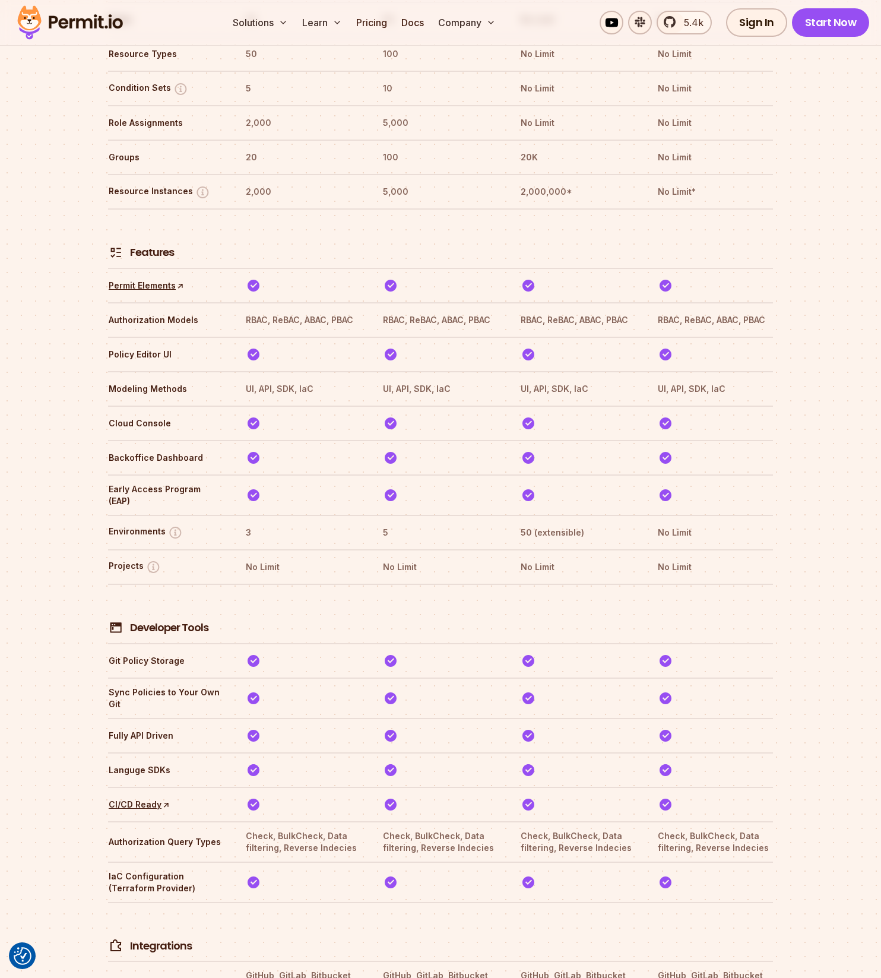
click at [191, 620] on h4 "Developer Tools" at bounding box center [169, 627] width 78 height 15
click at [200, 620] on h4 "Developer Tools" at bounding box center [169, 627] width 78 height 15
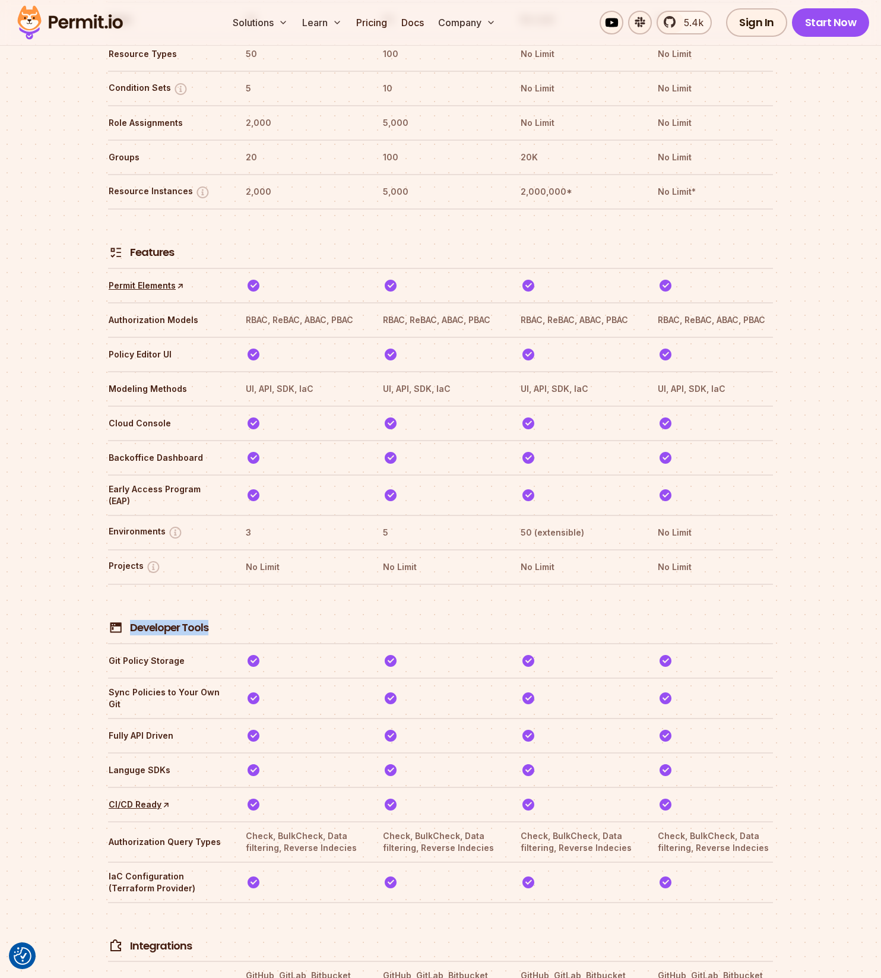
click at [162, 620] on h4 "Developer Tools" at bounding box center [169, 627] width 78 height 15
click at [160, 620] on h4 "Developer Tools" at bounding box center [169, 627] width 78 height 15
click at [178, 620] on h4 "Developer Tools" at bounding box center [169, 627] width 78 height 15
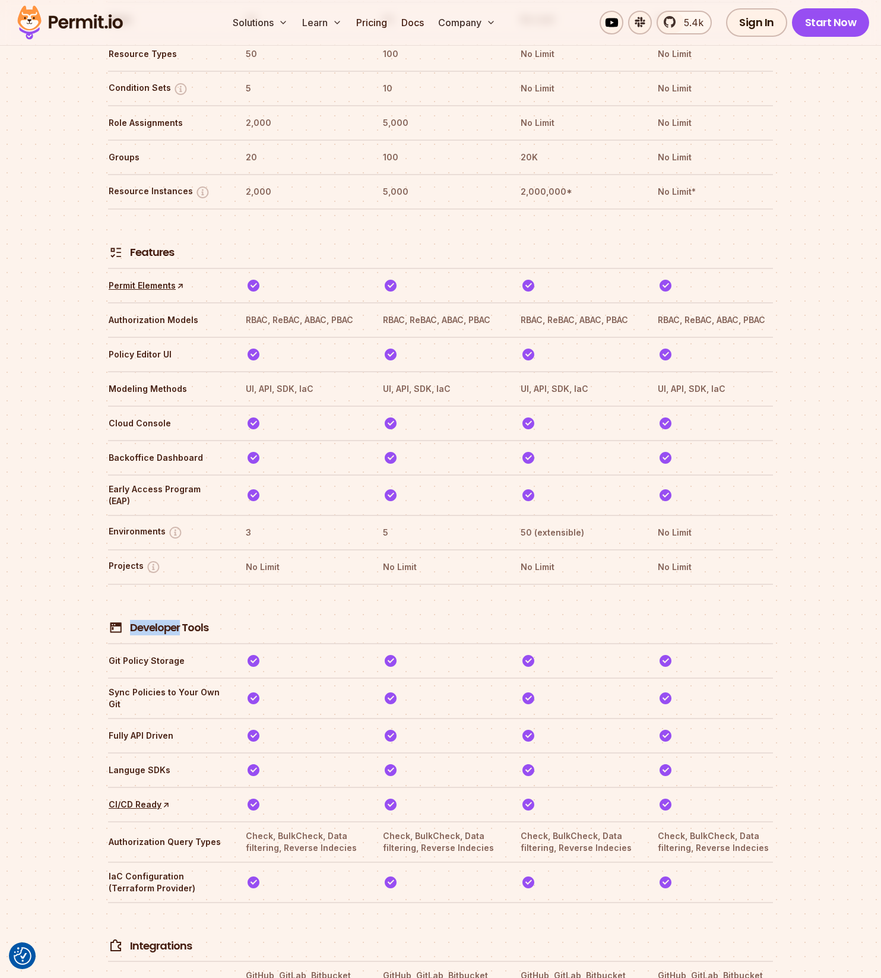
click at [178, 620] on h4 "Developer Tools" at bounding box center [169, 627] width 78 height 15
click at [211, 592] on th "Developer Tools" at bounding box center [166, 614] width 116 height 44
